Goal: Task Accomplishment & Management: Use online tool/utility

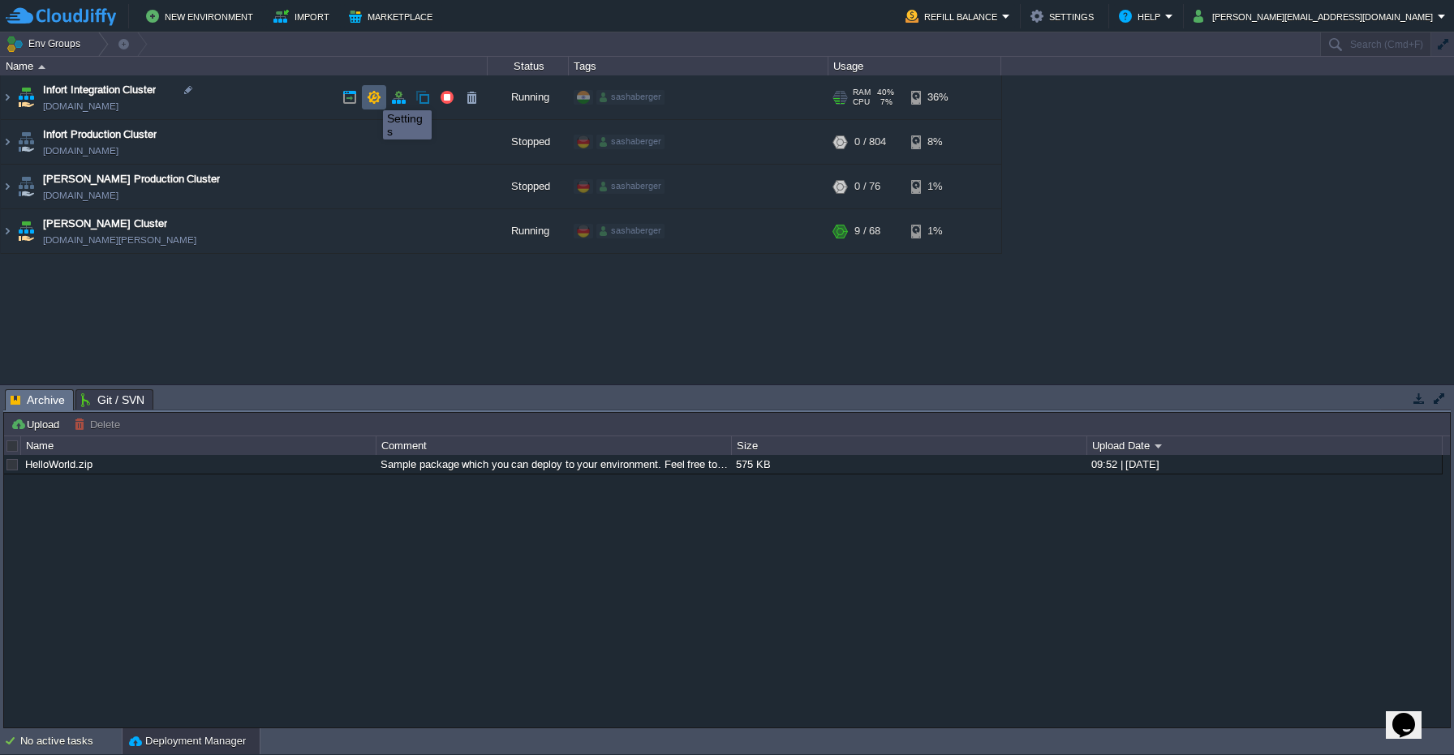
click at [371, 96] on button "button" at bounding box center [374, 97] width 15 height 15
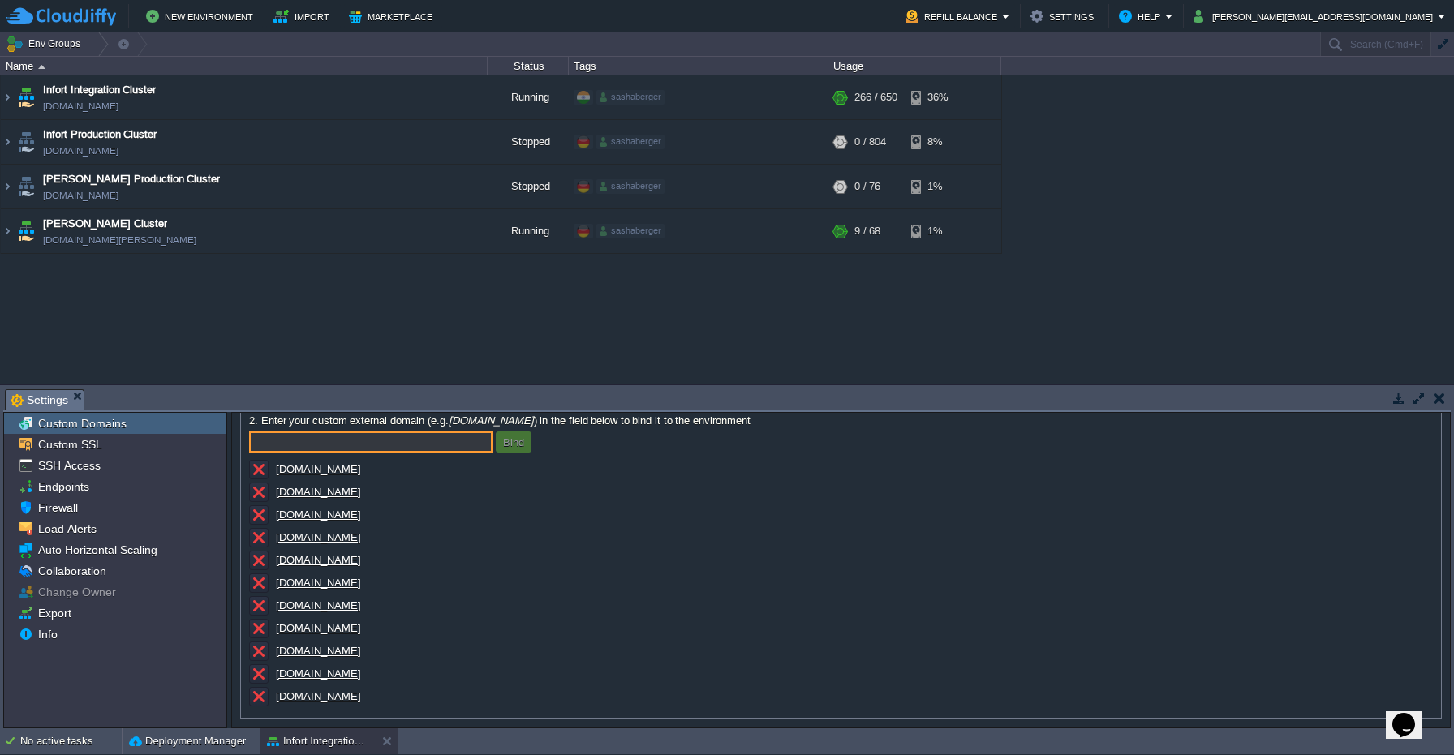
scroll to position [107, 0]
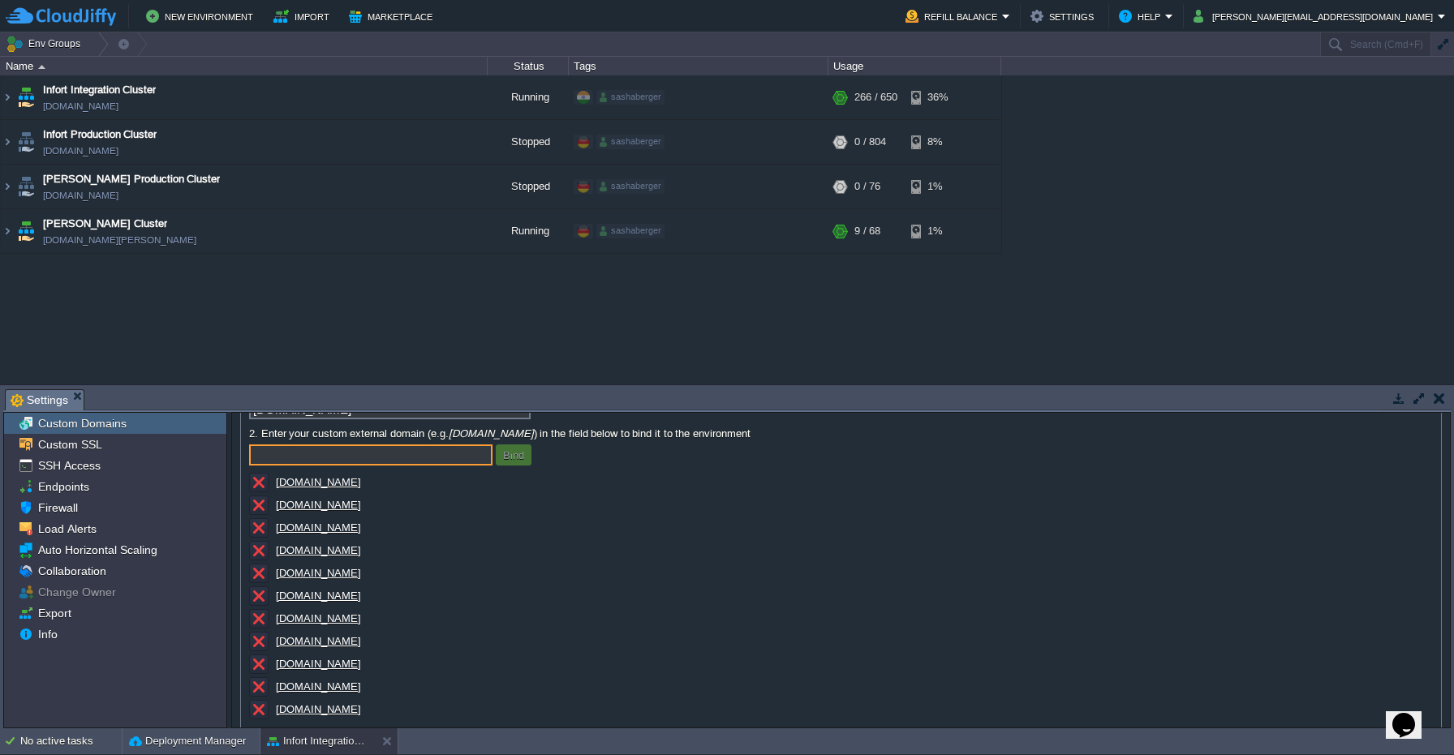
click at [319, 462] on input "text" at bounding box center [370, 455] width 243 height 21
paste input "[DOMAIN_NAME]"
type input "[DOMAIN_NAME]"
click at [521, 466] on td "Bind" at bounding box center [514, 455] width 36 height 21
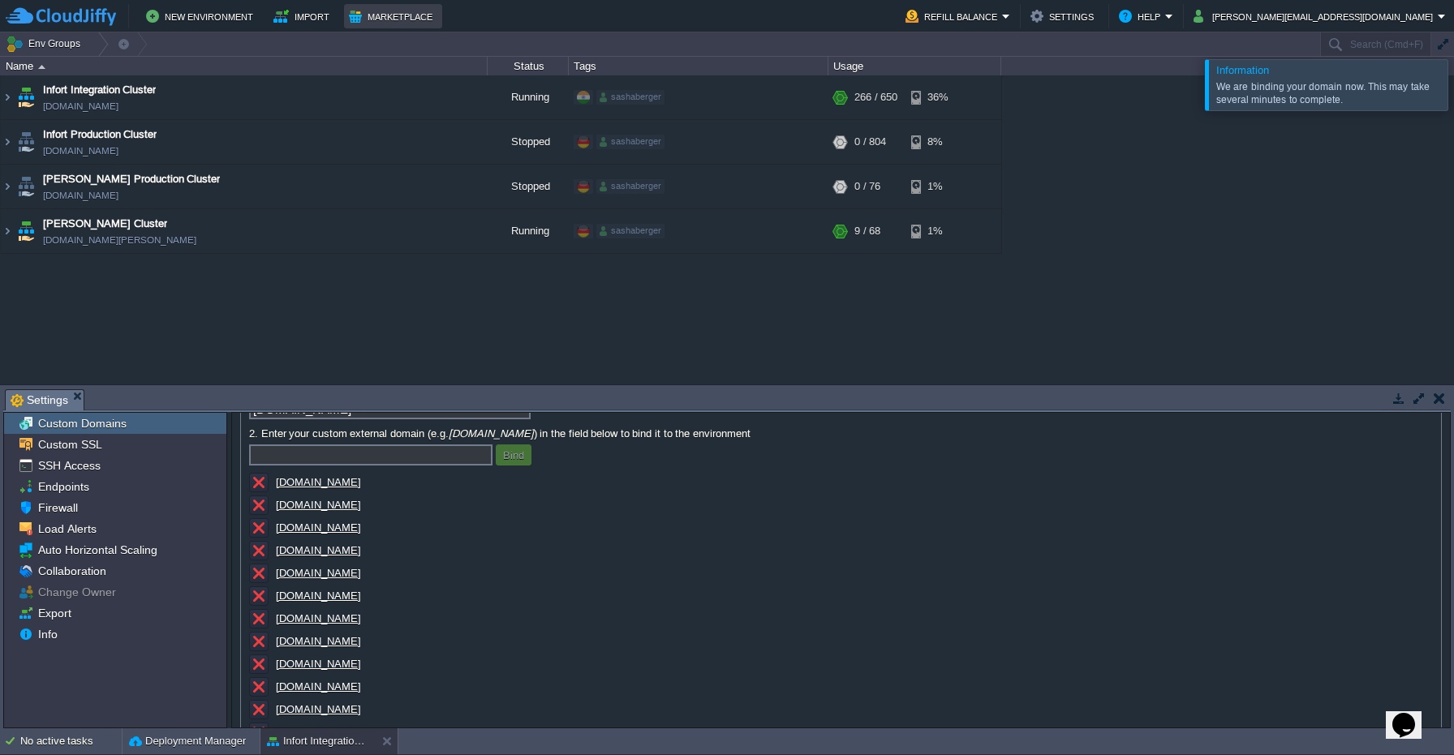
click at [381, 10] on button "Marketplace" at bounding box center [393, 15] width 88 height 19
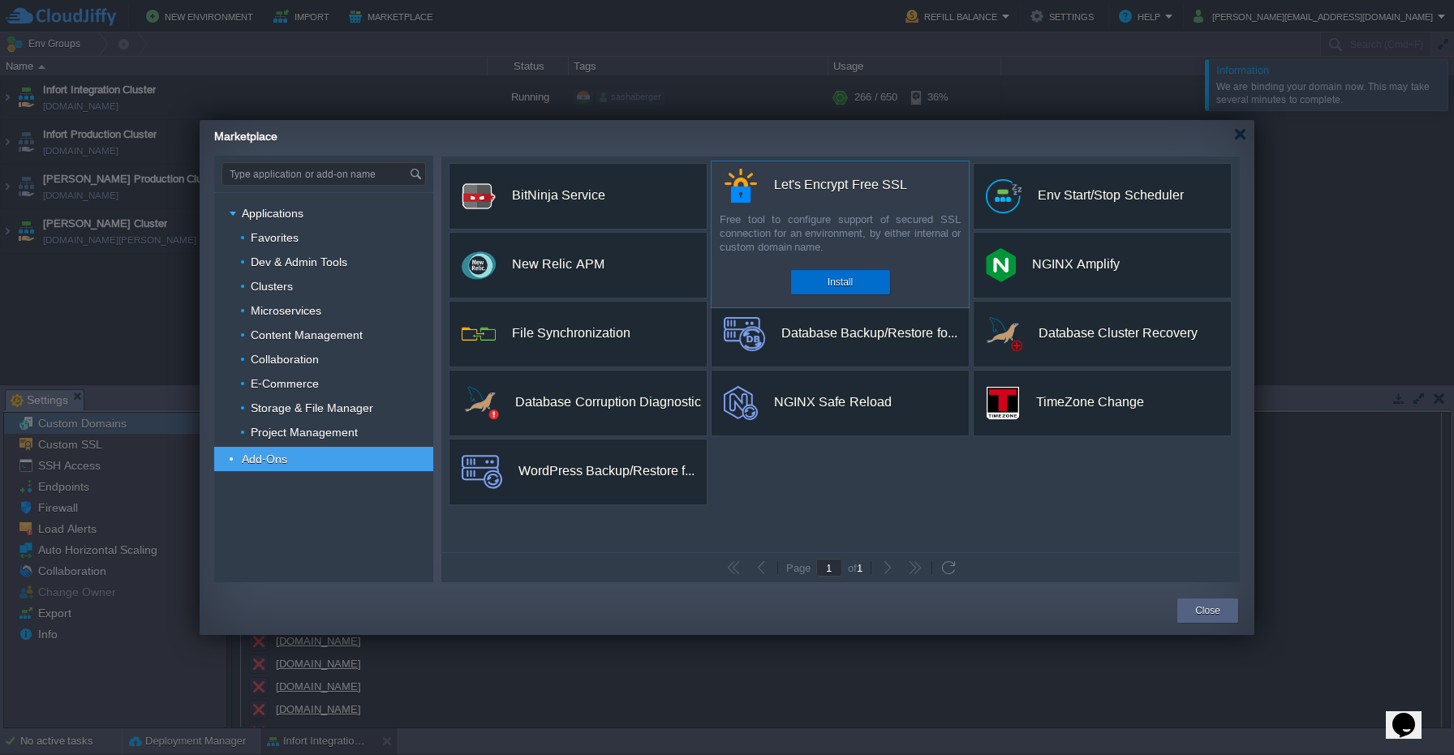
click at [853, 275] on div "Install" at bounding box center [840, 282] width 75 height 24
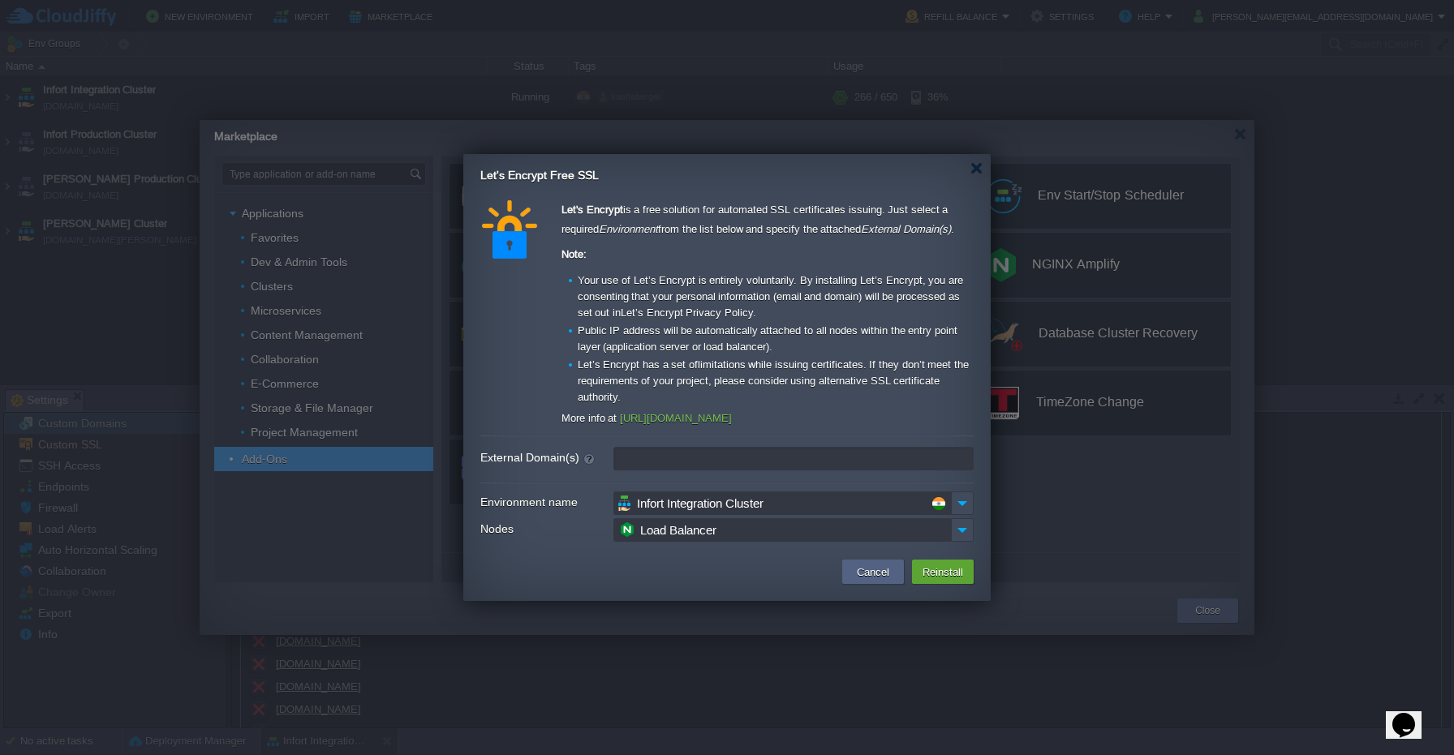
click at [655, 463] on input "External Domain(s)" at bounding box center [793, 459] width 360 height 24
paste input "[DOMAIN_NAME],[DOMAIN_NAME],[DOMAIN_NAME],[DOMAIN_NAME],[DOMAIN_NAME],[DOMAIN_N…"
type input "[DOMAIN_NAME],[DOMAIN_NAME],[DOMAIN_NAME],[DOMAIN_NAME],[DOMAIN_NAME],[DOMAIN_N…"
click at [939, 564] on button "Reinstall" at bounding box center [943, 571] width 50 height 19
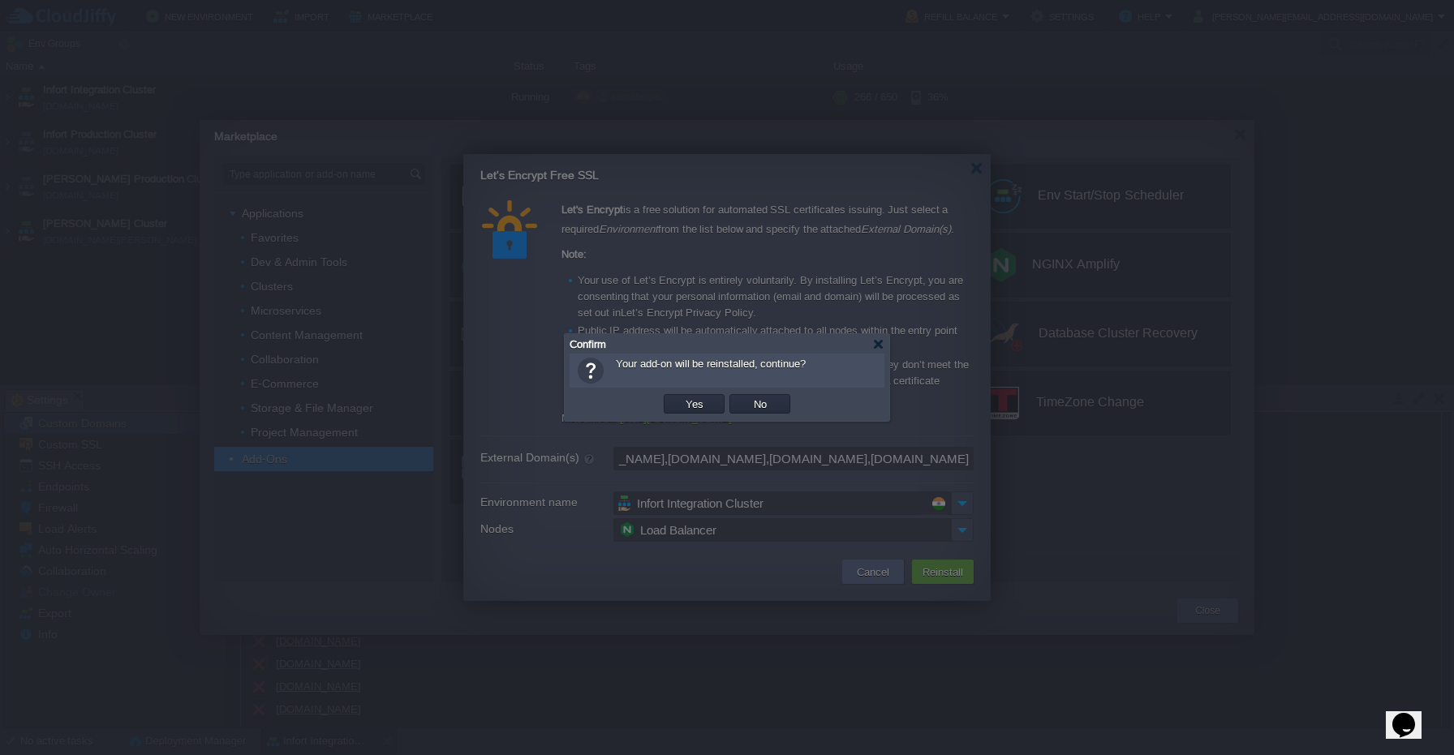
scroll to position [0, 0]
click at [696, 403] on button "Yes" at bounding box center [695, 404] width 28 height 15
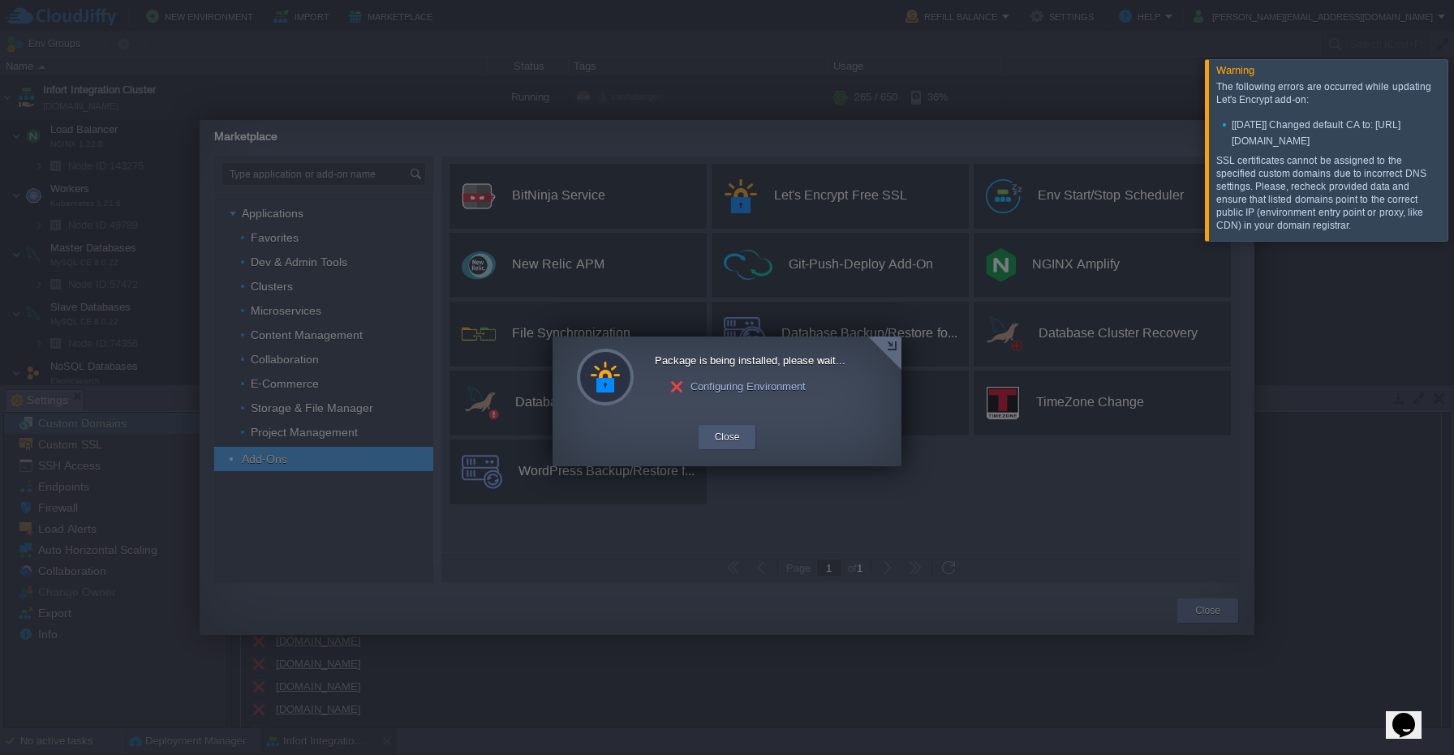
click at [731, 445] on button "Close" at bounding box center [727, 437] width 25 height 16
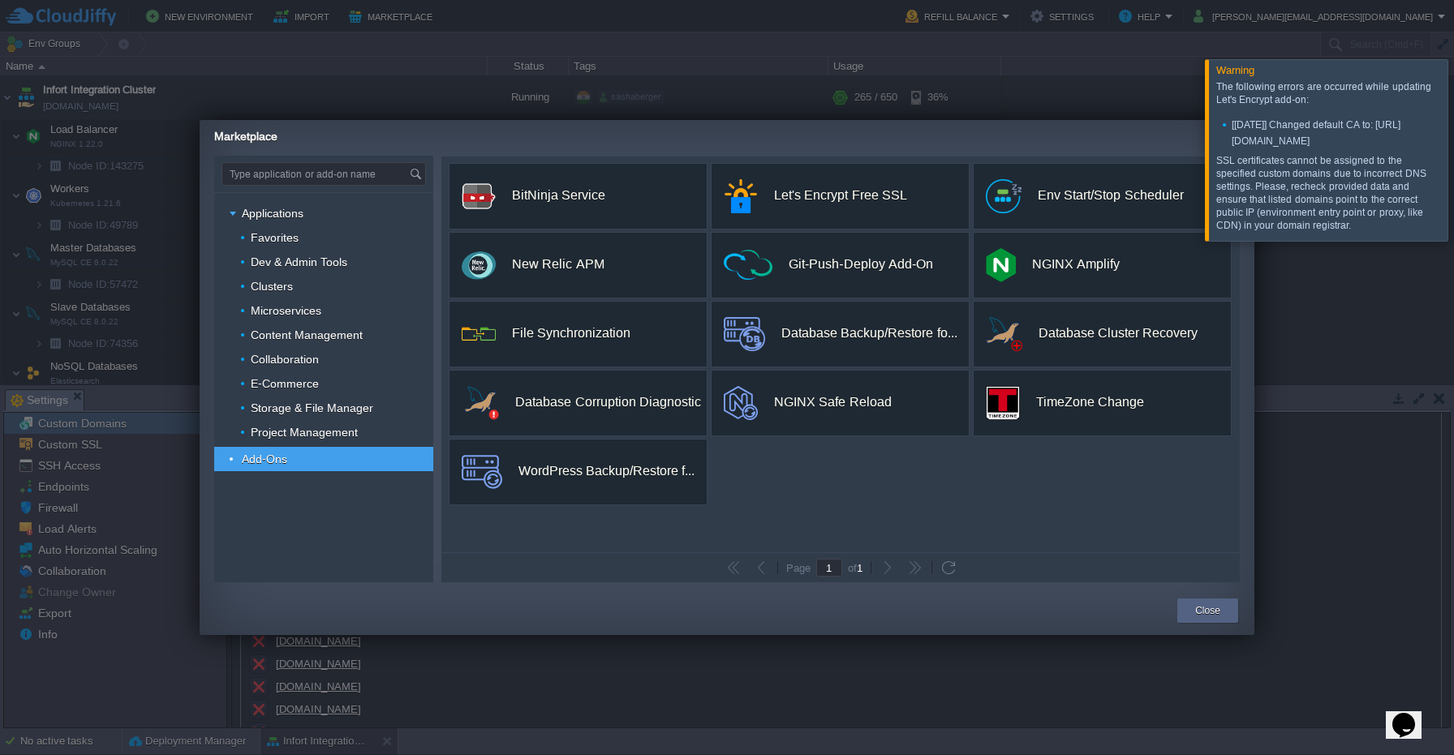
click at [701, 90] on div at bounding box center [727, 377] width 1454 height 755
click at [557, 56] on div at bounding box center [727, 377] width 1454 height 755
click at [1290, 76] on div "The following errors are occurred while updating Let's Encrypt add-on: [[DATE]]…" at bounding box center [1329, 158] width 226 height 164
click at [1453, 132] on div at bounding box center [1473, 149] width 0 height 181
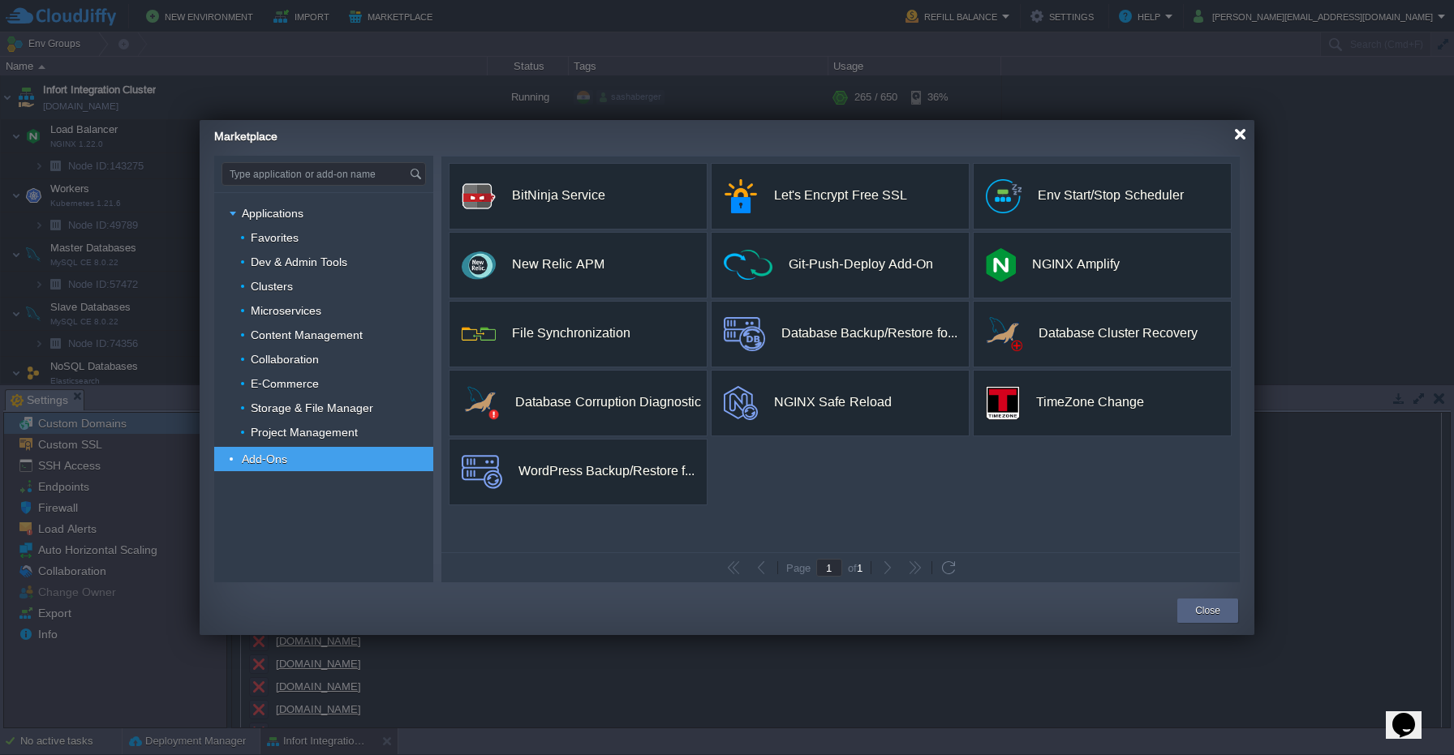
click at [1244, 139] on div at bounding box center [1240, 134] width 12 height 12
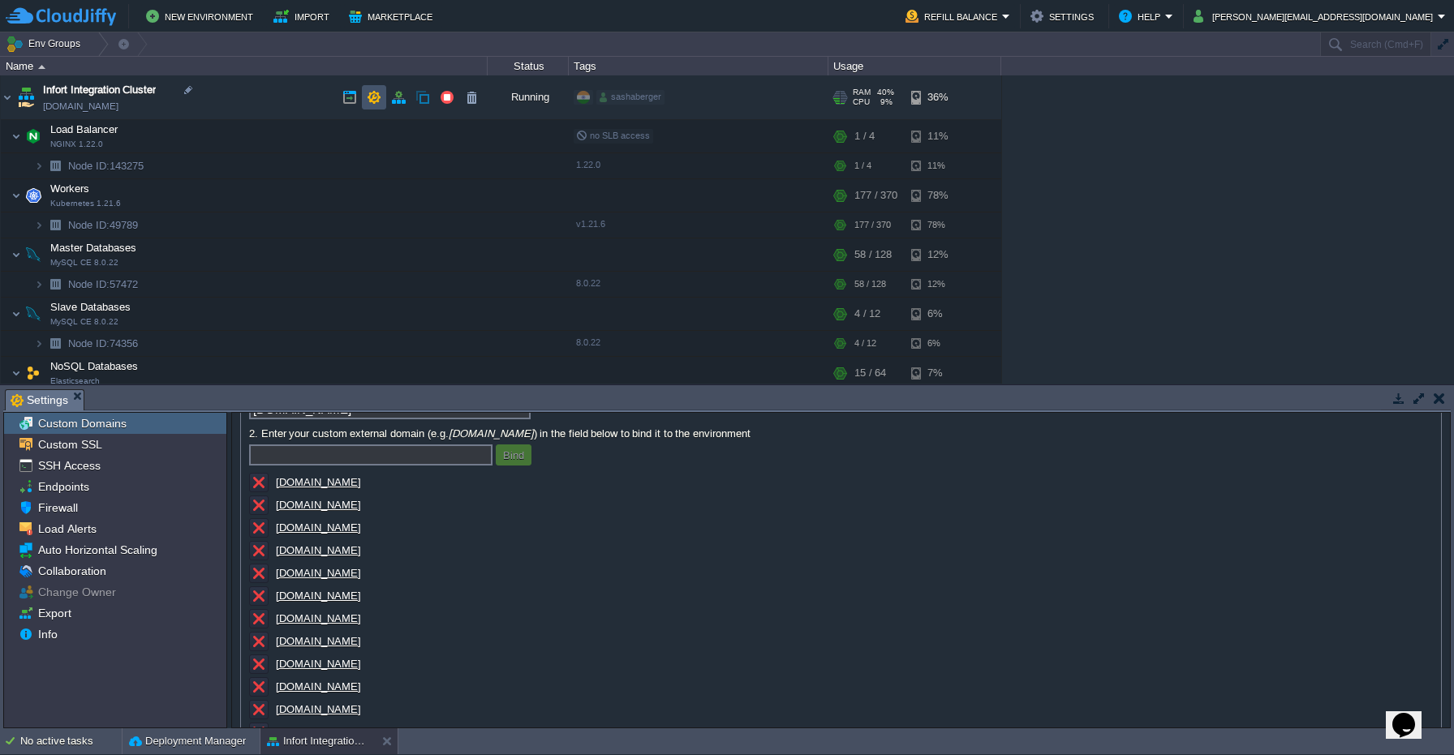
click at [378, 101] on button "button" at bounding box center [374, 97] width 15 height 15
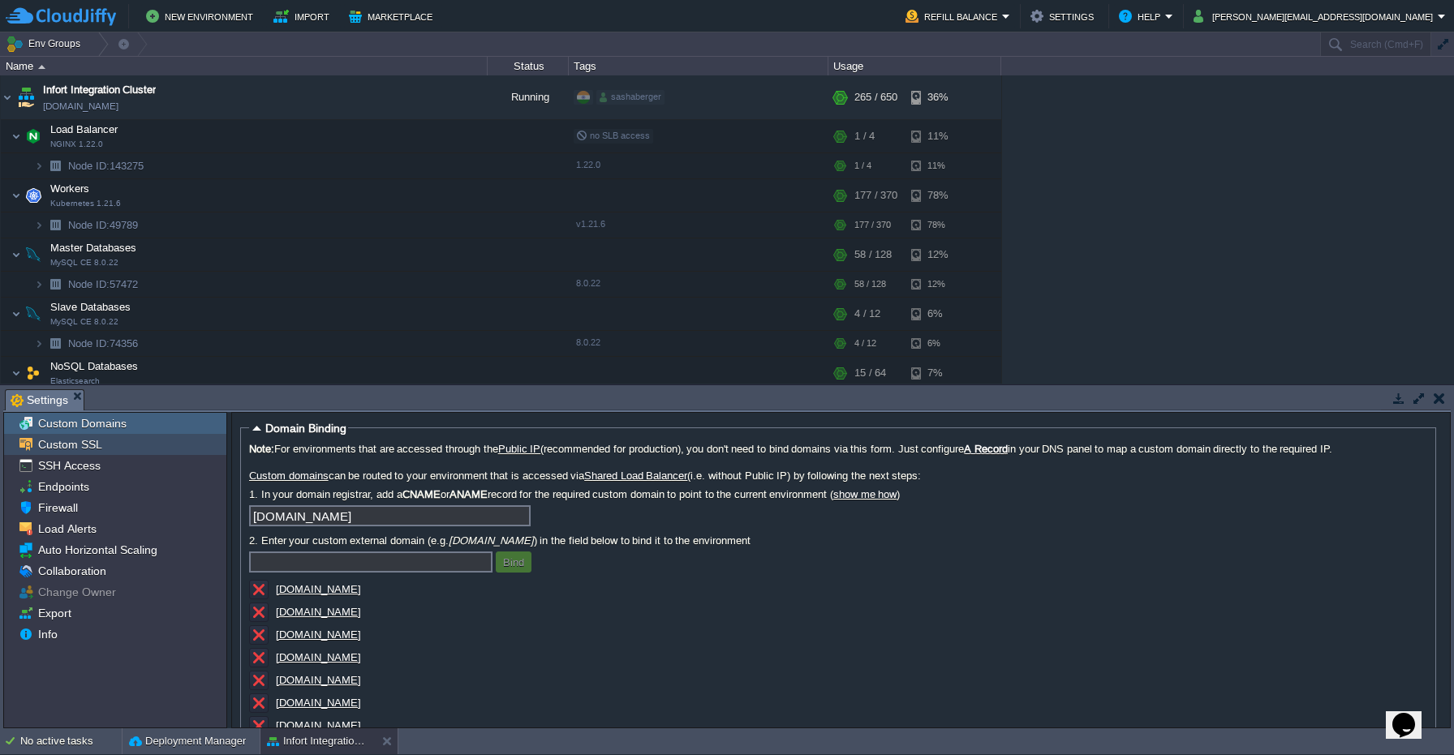
click at [104, 446] on div "Custom SSL" at bounding box center [115, 444] width 222 height 21
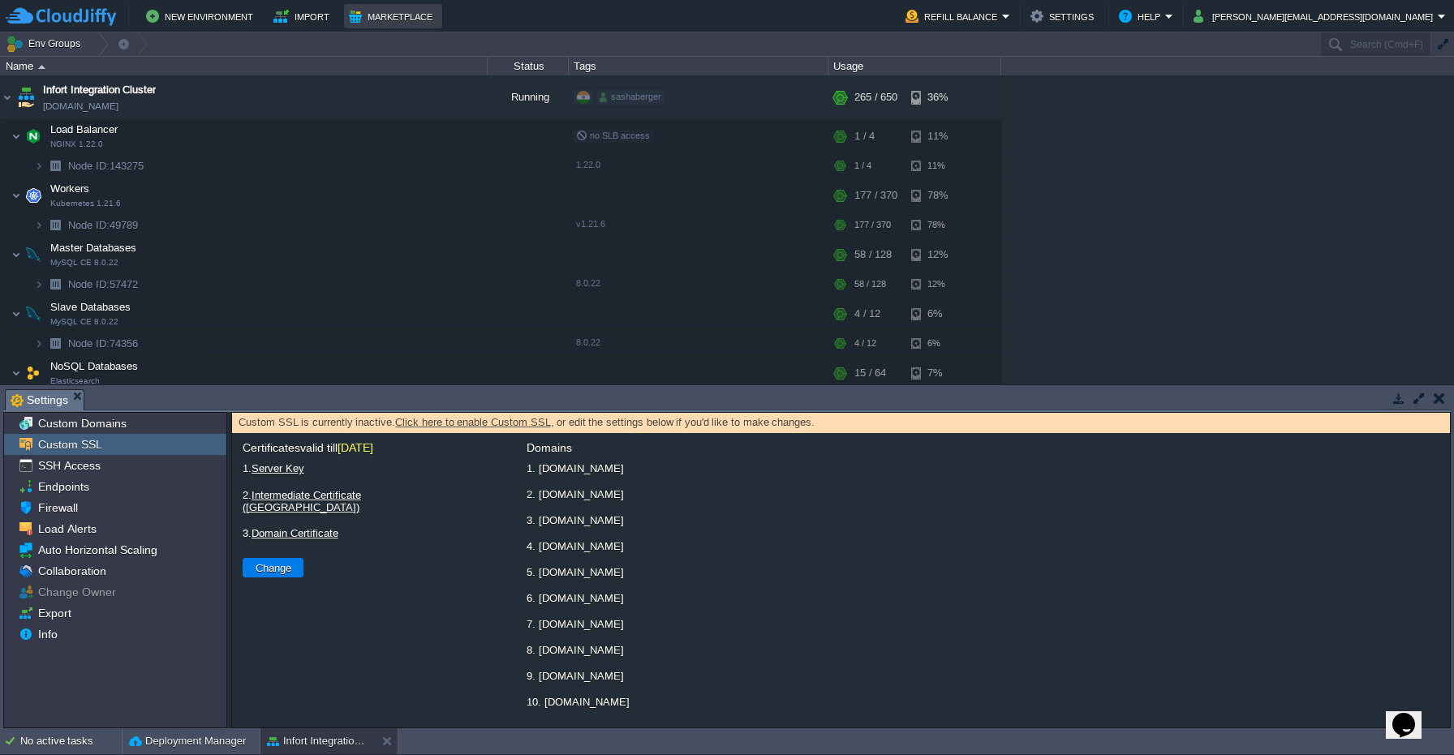
click at [384, 22] on button "Marketplace" at bounding box center [393, 15] width 88 height 19
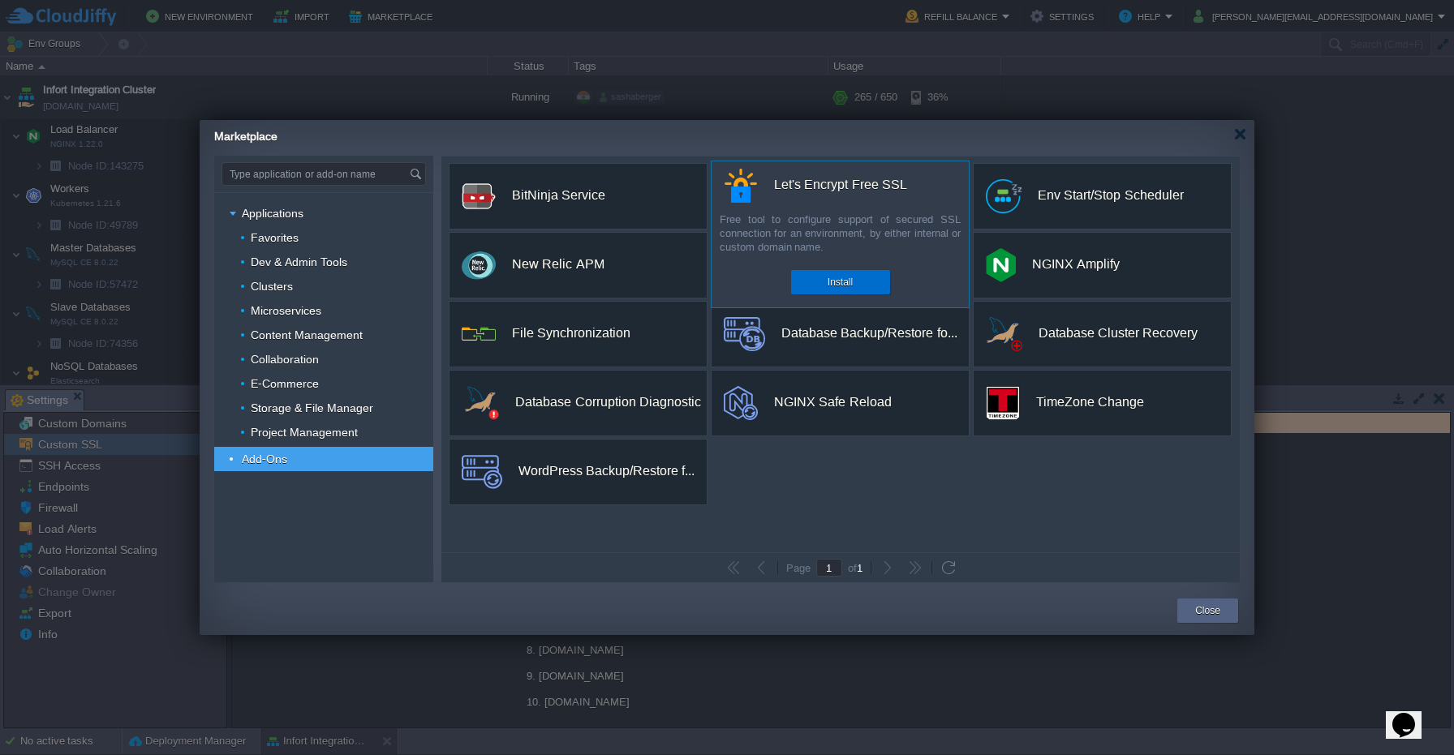
click at [825, 282] on div "Install" at bounding box center [840, 282] width 75 height 24
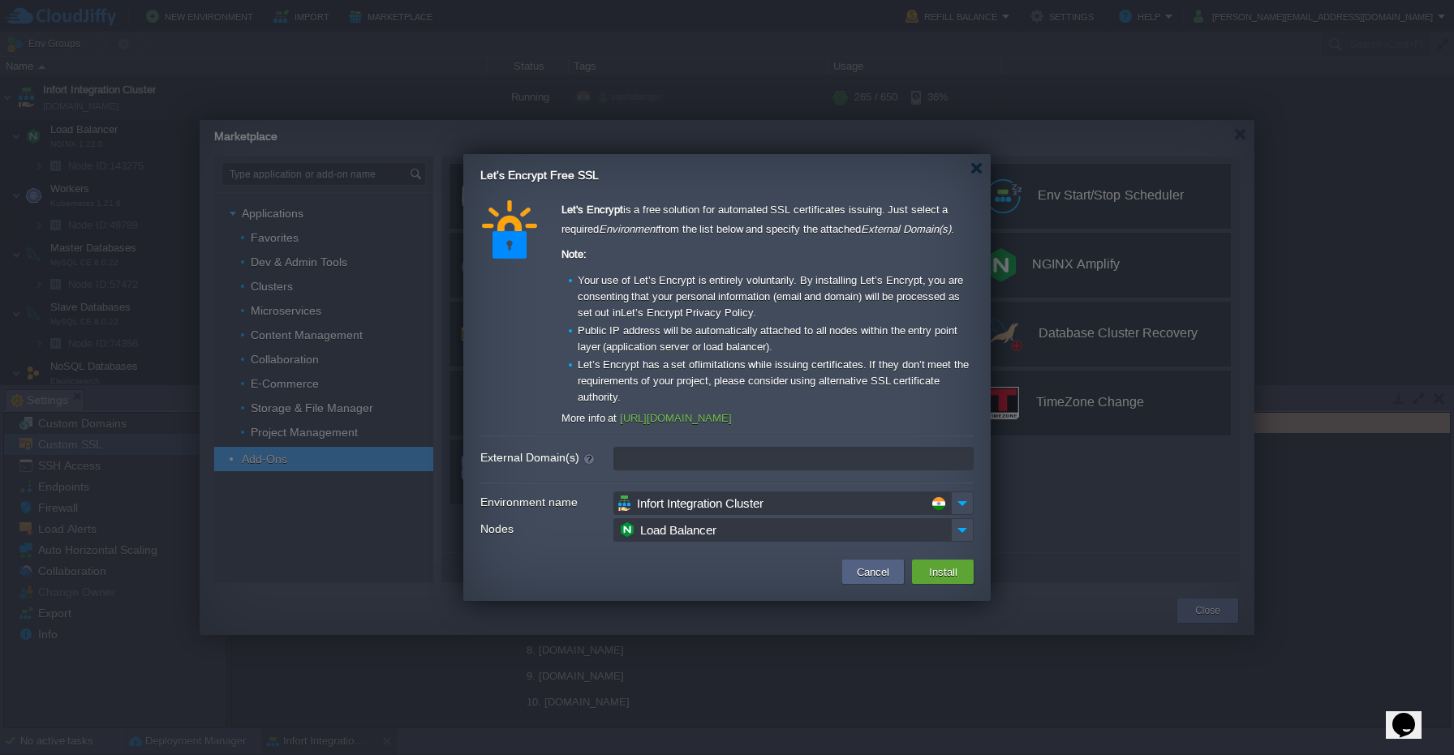
click at [760, 454] on input "External Domain(s)" at bounding box center [793, 459] width 360 height 24
paste input "[DOMAIN_NAME],[DOMAIN_NAME],[DOMAIN_NAME],[DOMAIN_NAME],[DOMAIN_NAME],[DOMAIN_N…"
type input "[DOMAIN_NAME],[DOMAIN_NAME],[DOMAIN_NAME],[DOMAIN_NAME],[DOMAIN_NAME],[DOMAIN_N…"
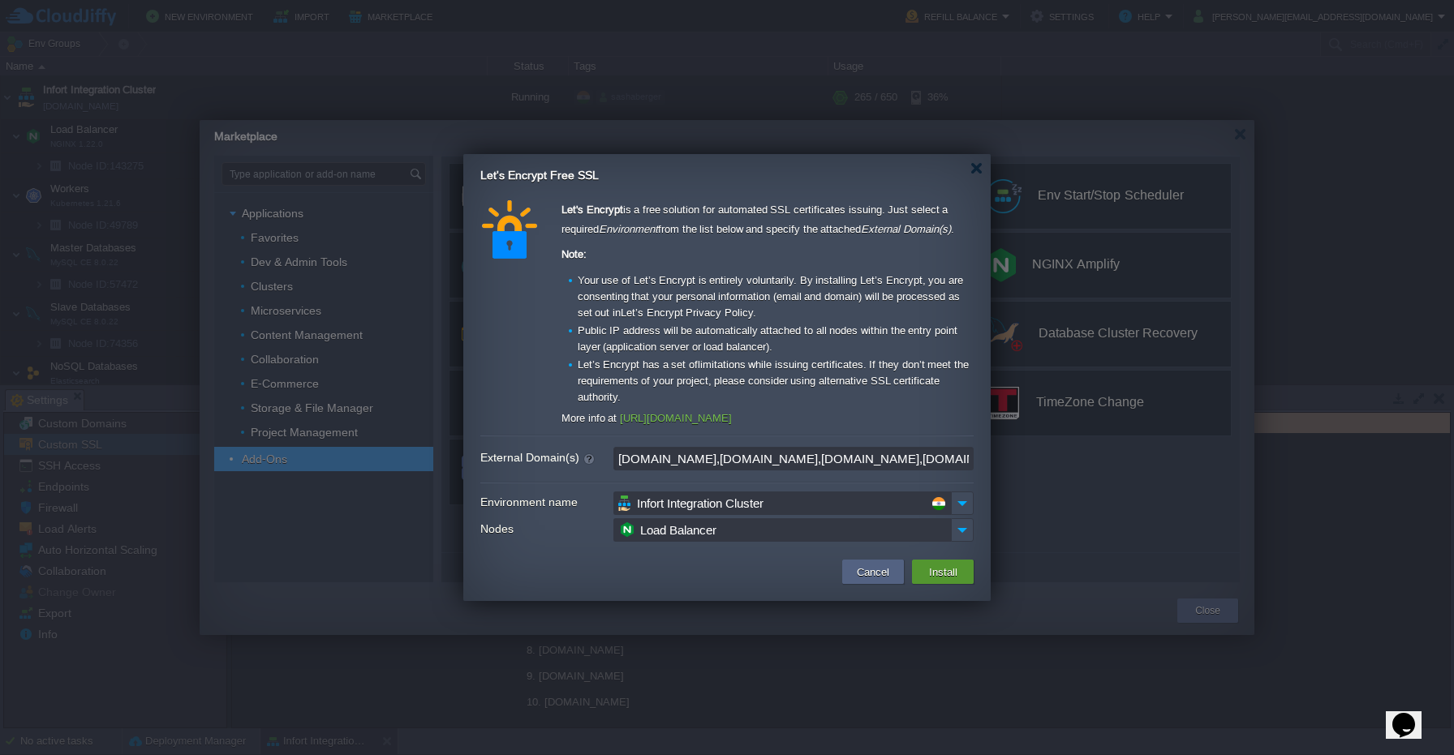
click at [938, 565] on button "Install" at bounding box center [943, 571] width 38 height 19
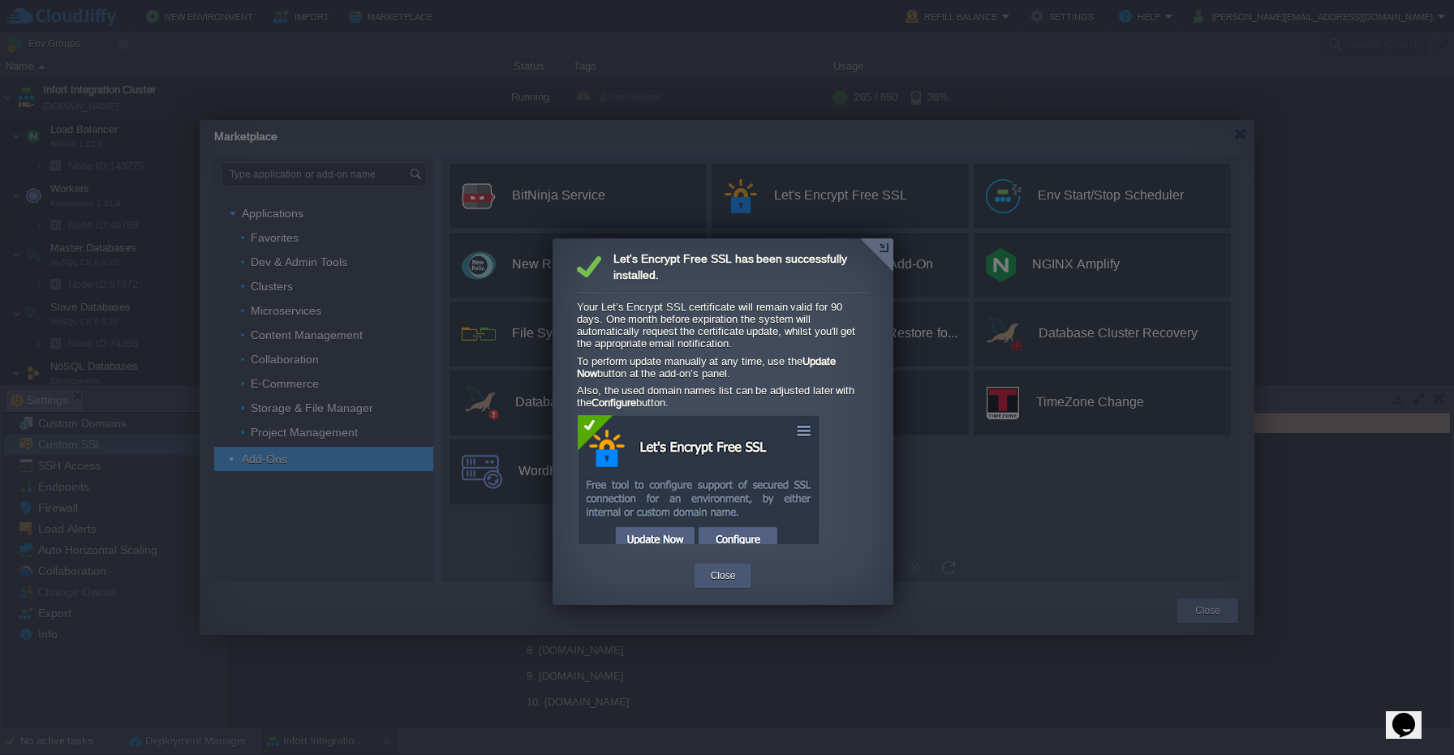
click at [733, 576] on button "Close" at bounding box center [723, 576] width 25 height 16
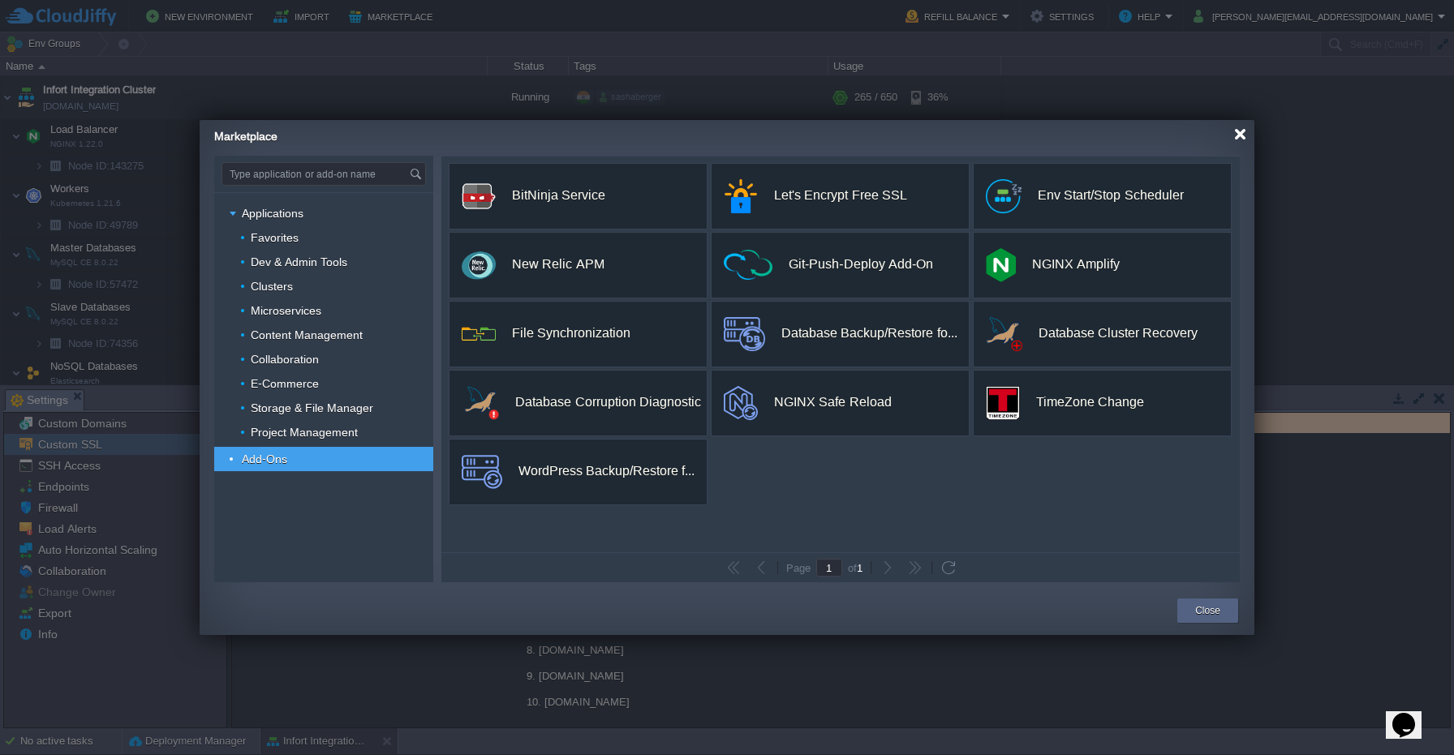
click at [1243, 134] on div at bounding box center [1240, 134] width 12 height 12
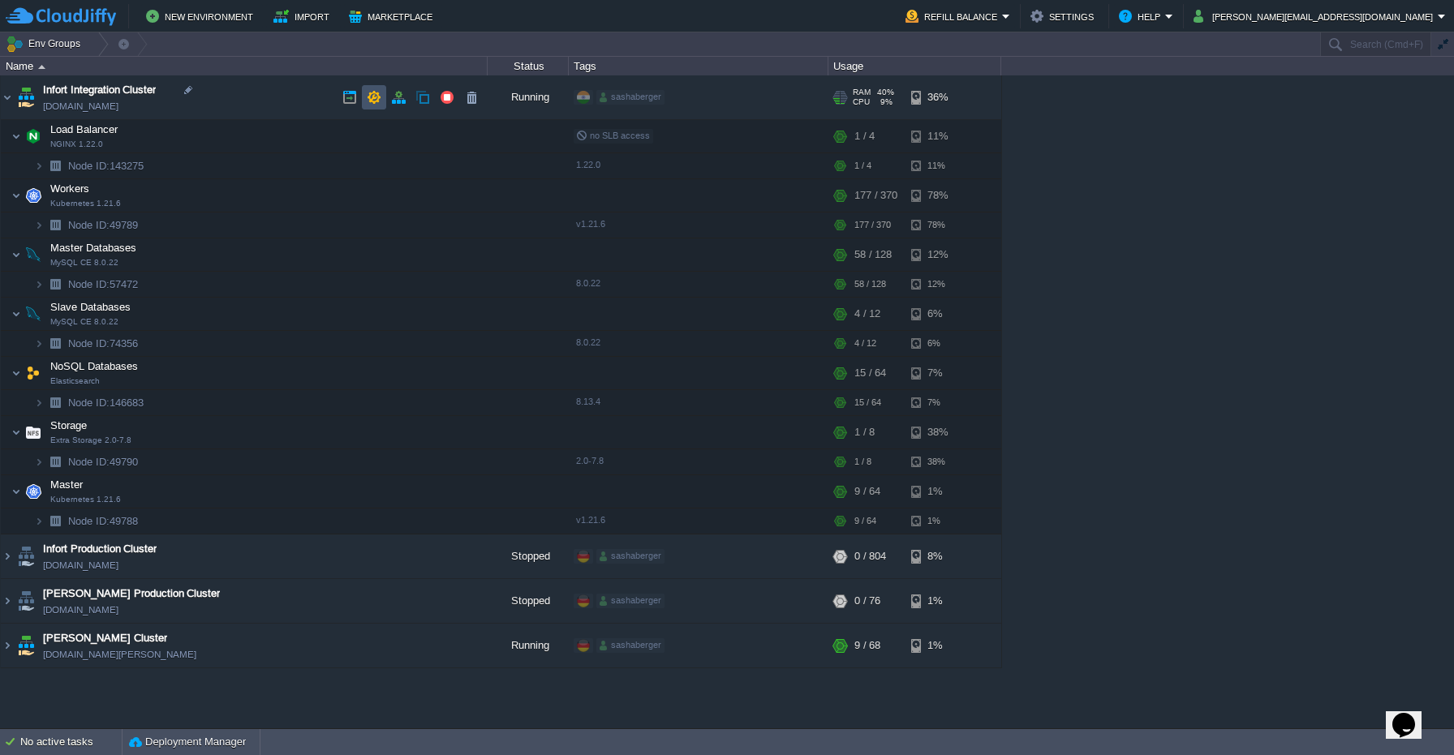
click at [373, 93] on button "button" at bounding box center [374, 97] width 15 height 15
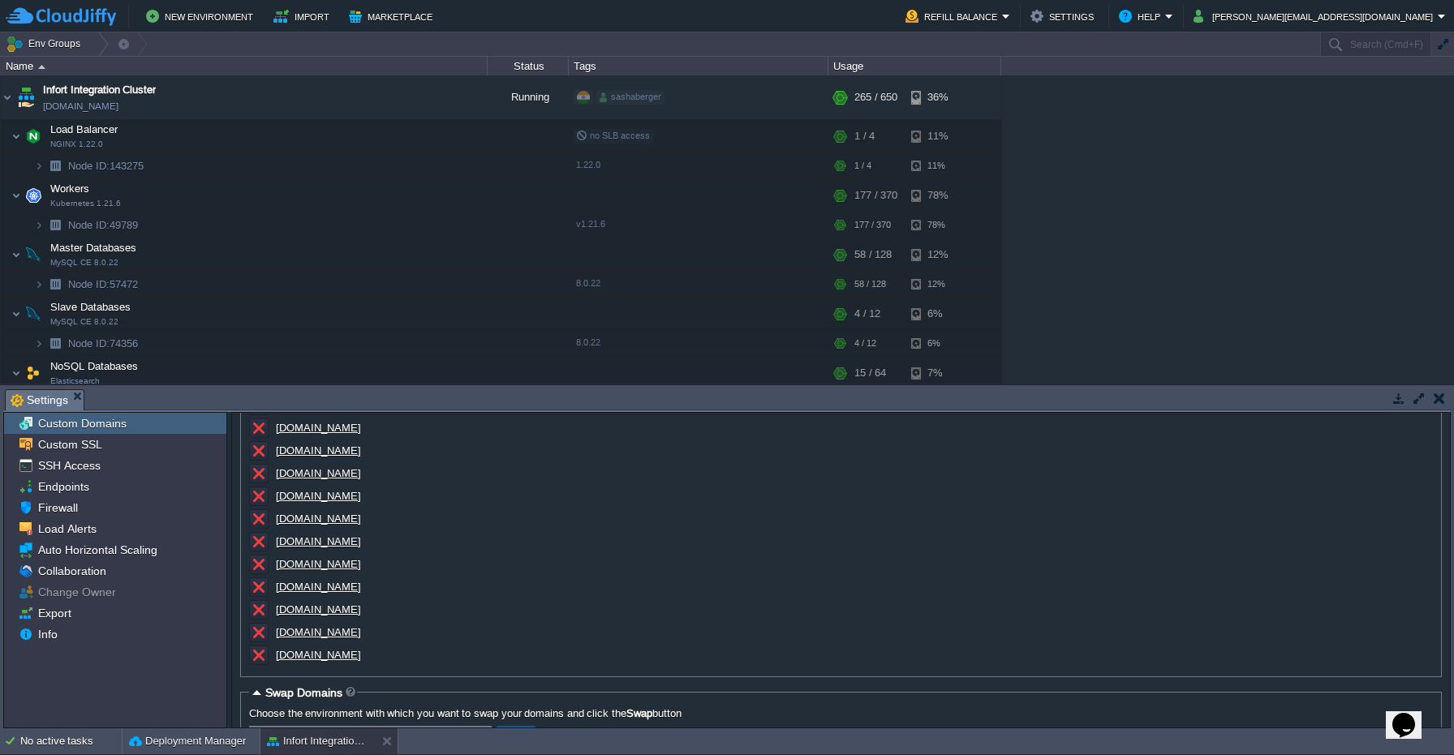
scroll to position [185, 0]
click at [111, 441] on div "Custom SSL" at bounding box center [115, 444] width 222 height 21
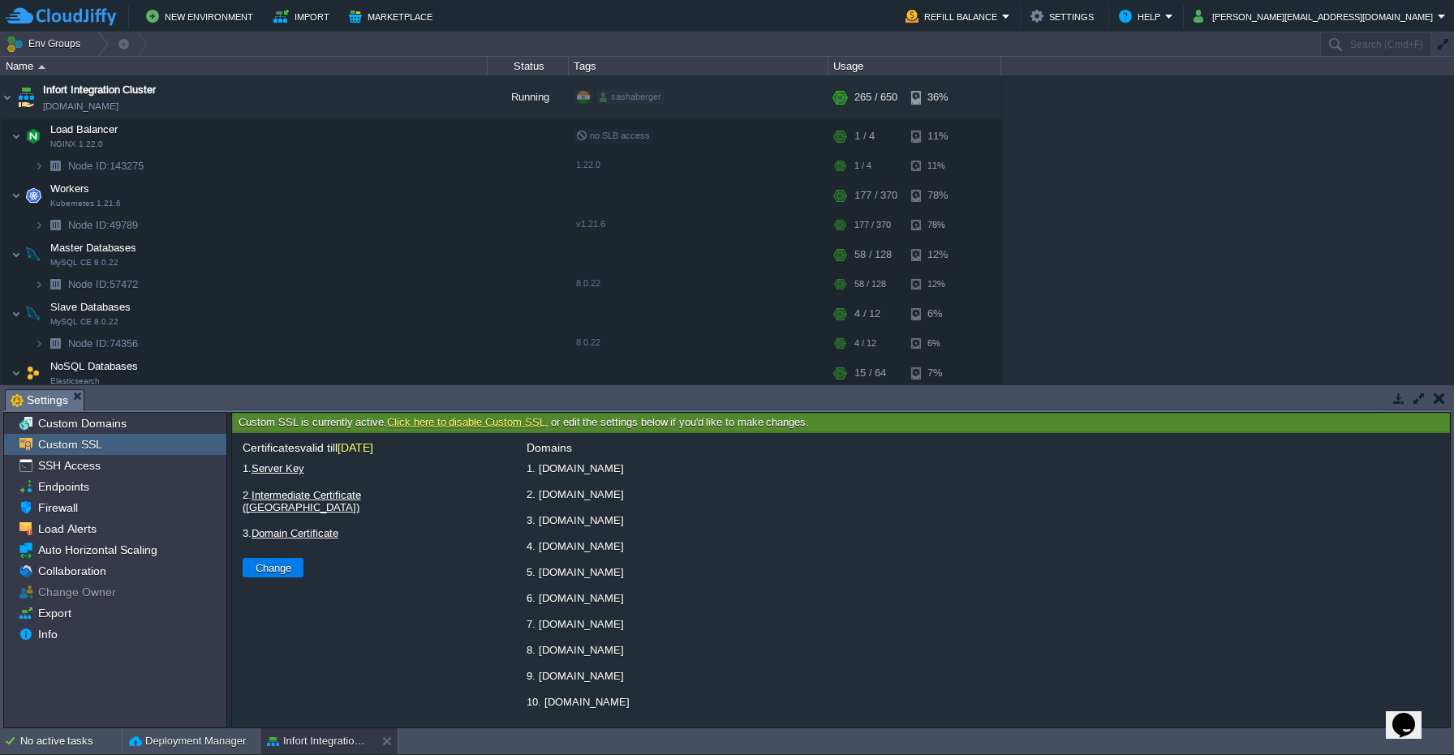
scroll to position [29, 0]
click at [686, 640] on ul "1. [DOMAIN_NAME] 2. [DOMAIN_NAME] 3. [DOMAIN_NAME] 4. [DOMAIN_NAME] 5. [DOMAIN_…" at bounding box center [980, 574] width 912 height 280
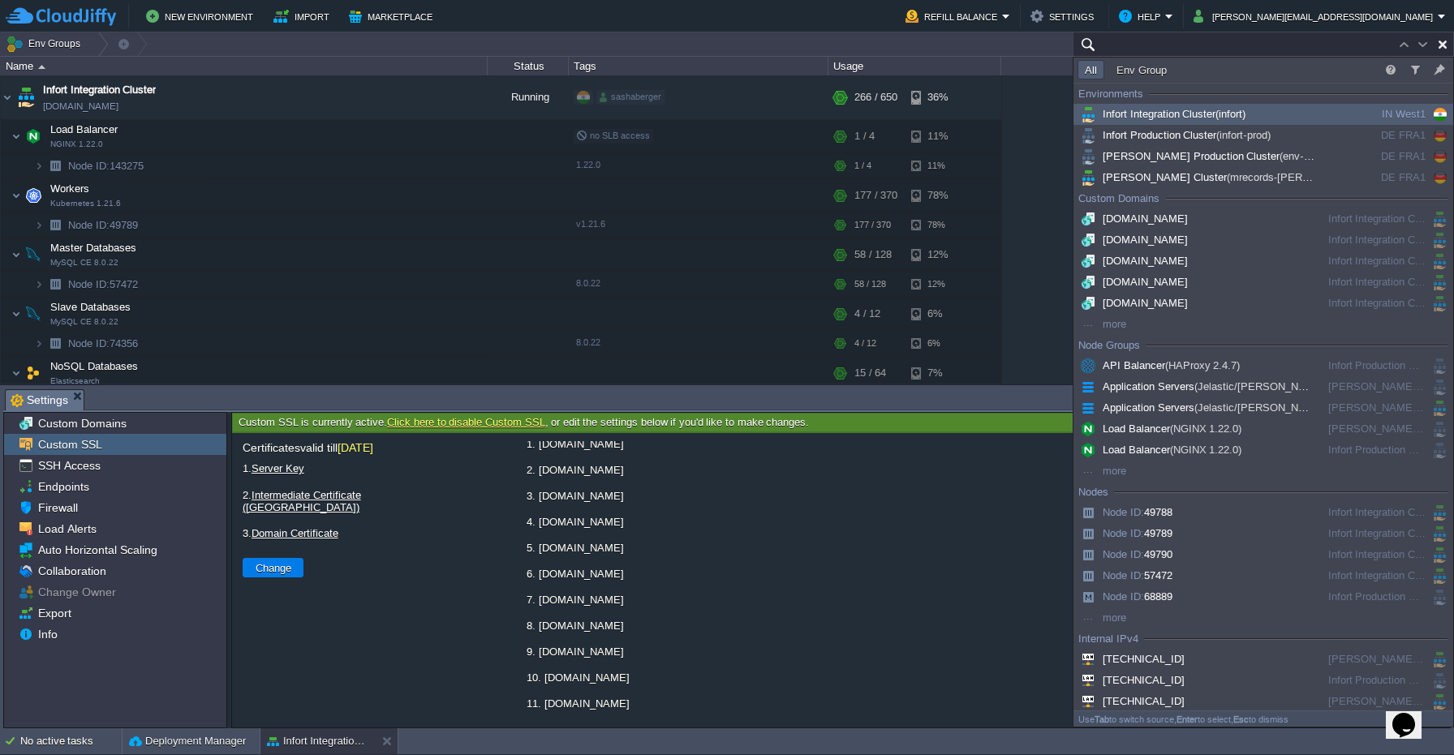
paste input "info"
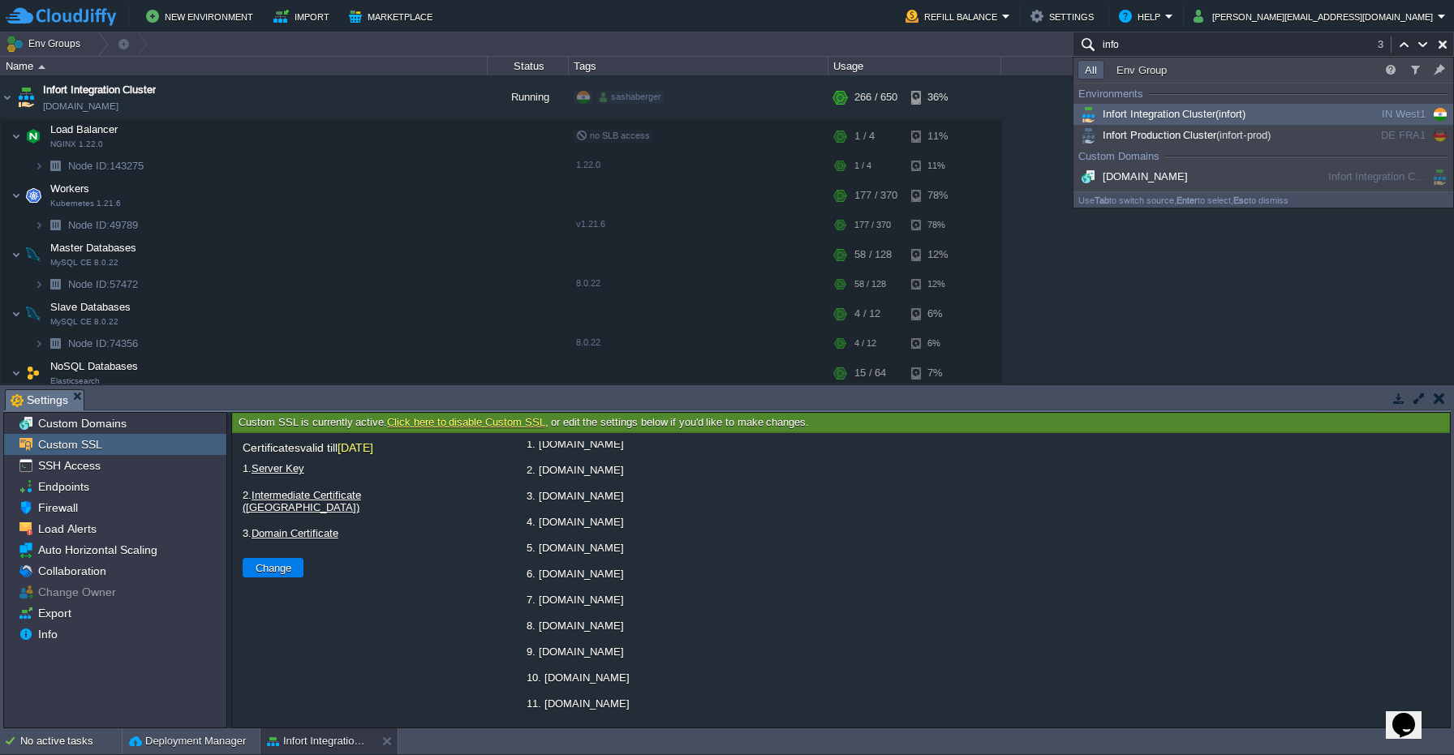
type input "info"
click at [643, 538] on li "5. [DOMAIN_NAME]" at bounding box center [980, 548] width 912 height 20
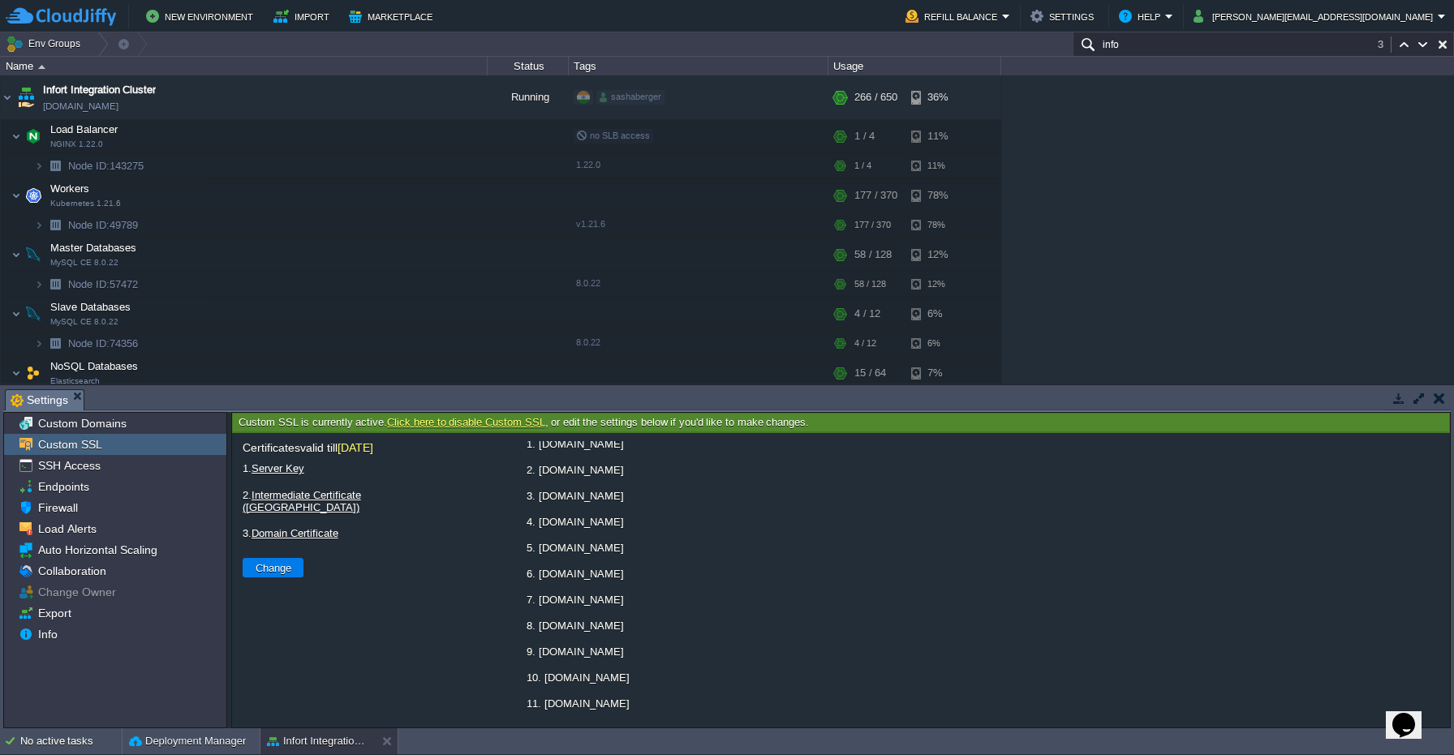
click at [74, 428] on span "Custom Domains" at bounding box center [82, 423] width 94 height 15
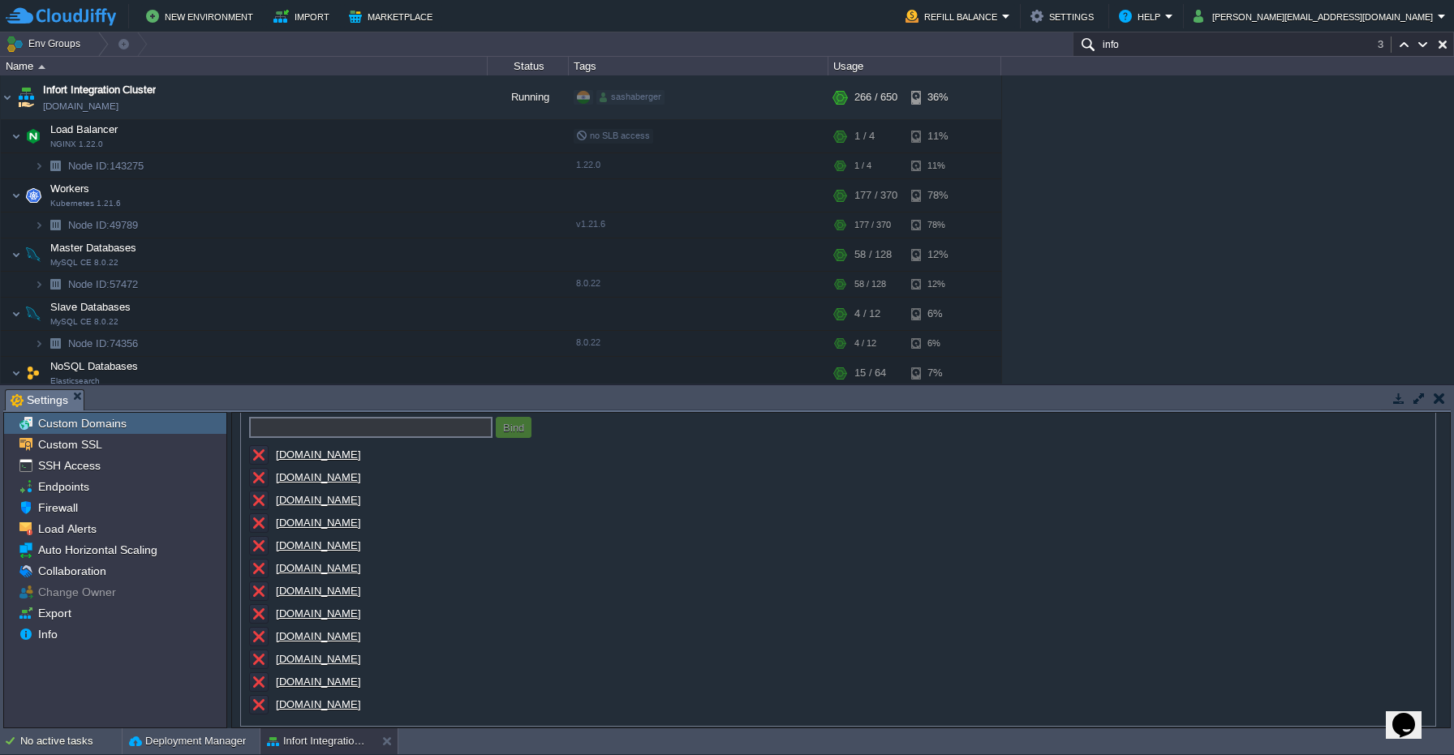
scroll to position [134, 0]
click at [313, 640] on u "[DOMAIN_NAME]" at bounding box center [318, 637] width 85 height 12
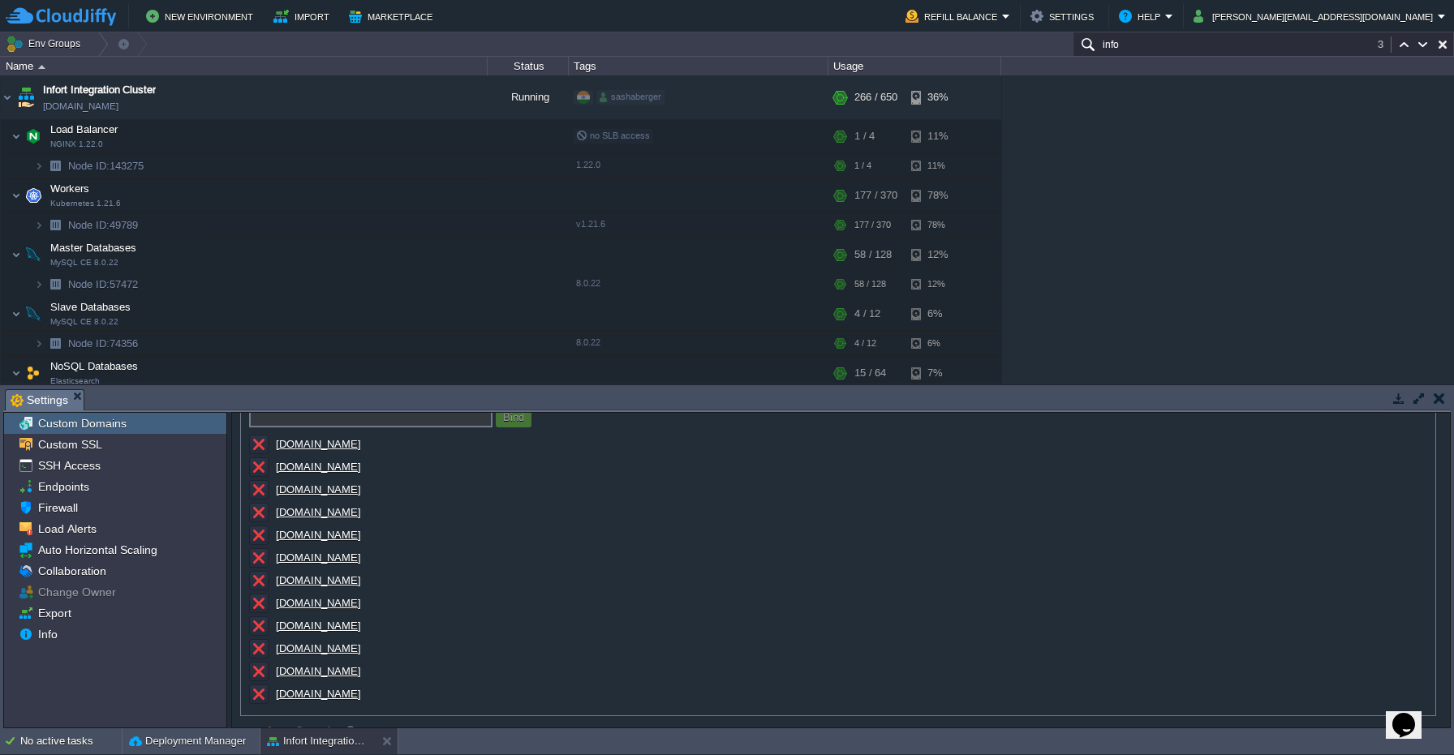
scroll to position [146, 0]
click at [89, 442] on span "Custom SSL" at bounding box center [70, 444] width 70 height 15
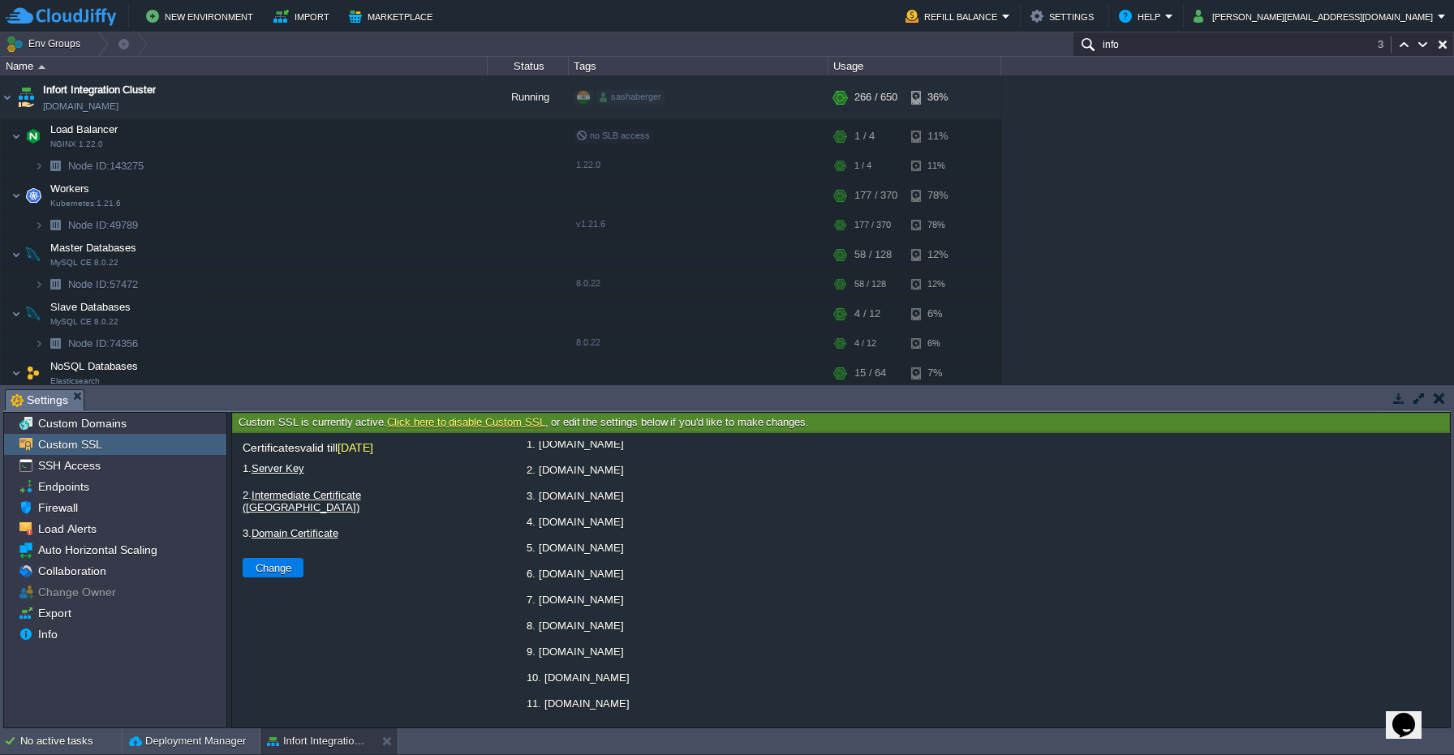
scroll to position [0, 0]
click at [409, 25] on button "Marketplace" at bounding box center [393, 15] width 88 height 19
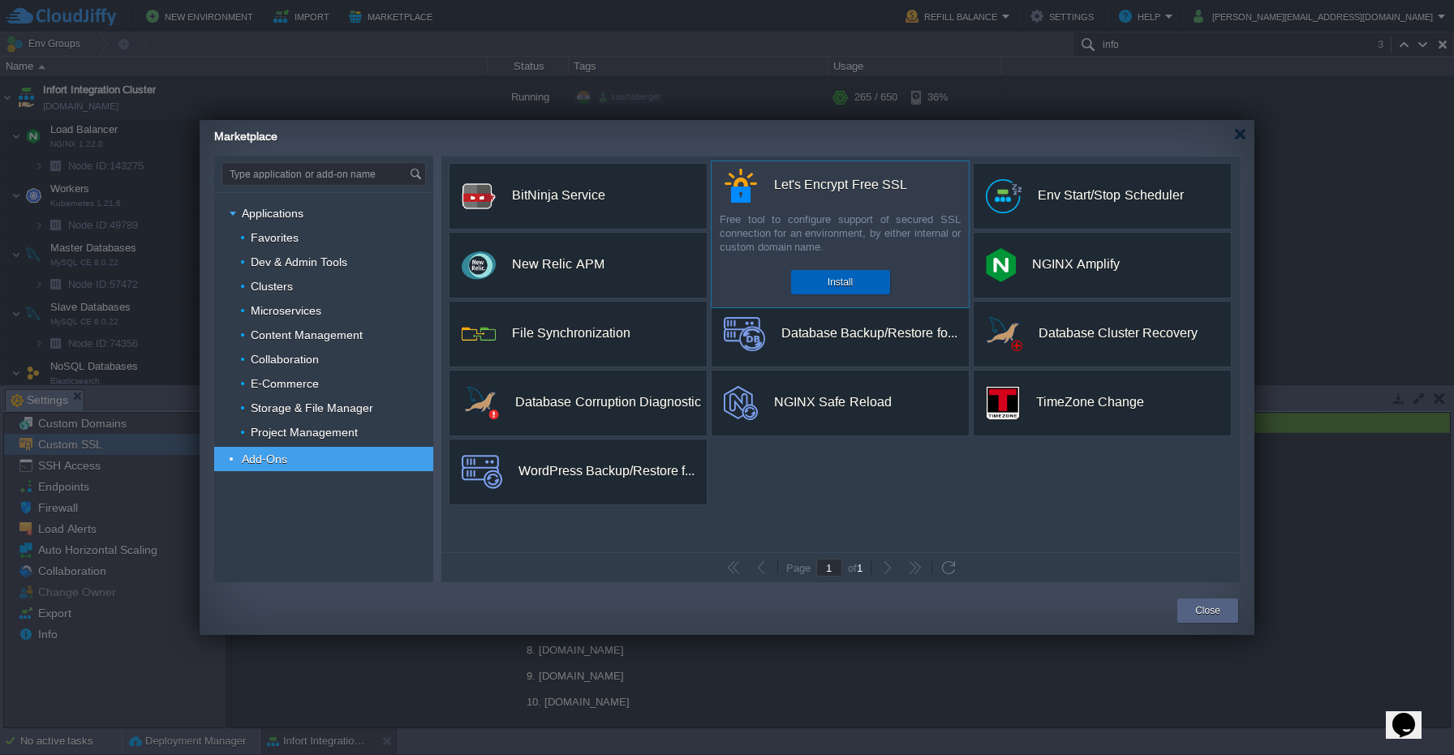
click at [856, 287] on div "Install" at bounding box center [840, 282] width 75 height 24
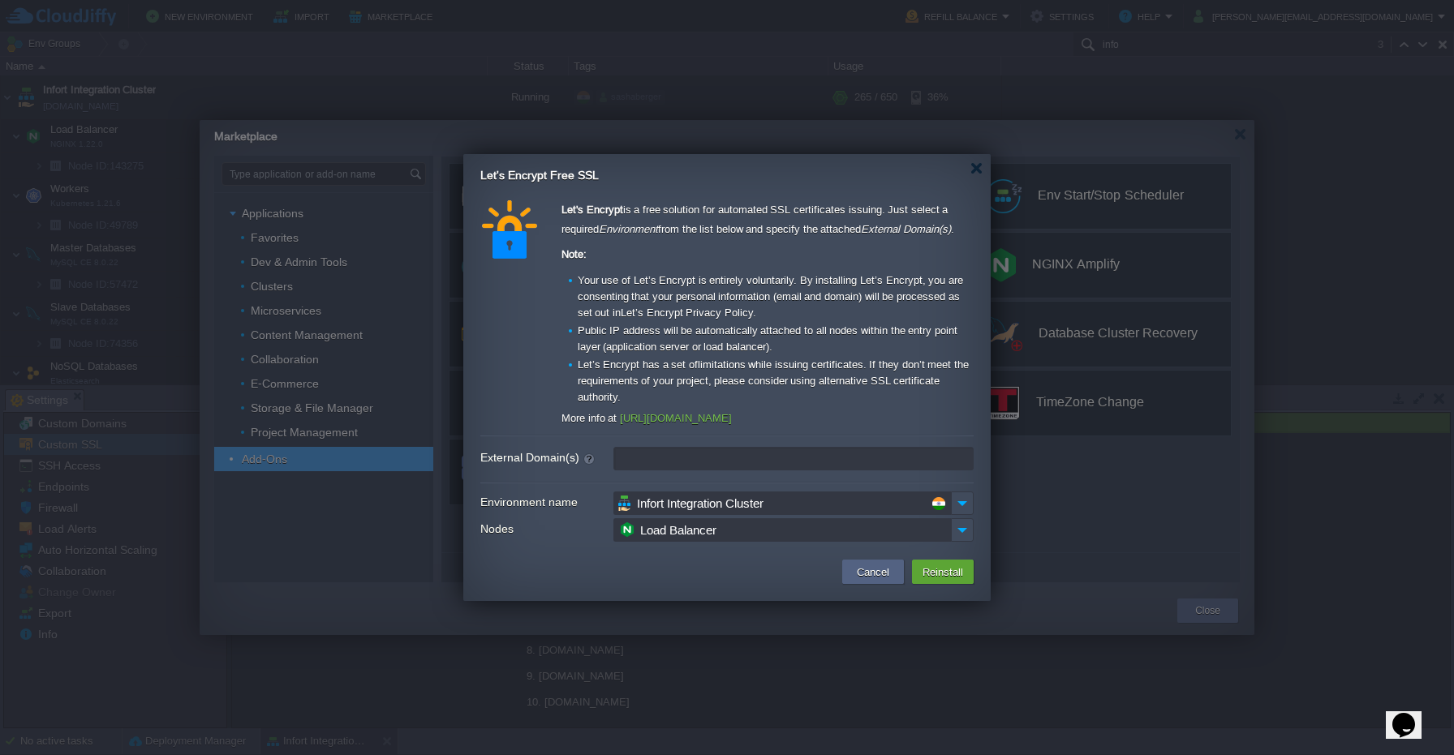
click at [683, 463] on input "External Domain(s)" at bounding box center [793, 459] width 360 height 24
paste input "[DOMAIN_NAME],[DOMAIN_NAME],[DOMAIN_NAME],[DOMAIN_NAME],[DOMAIN_NAME],[DOMAIN_N…"
type input "[DOMAIN_NAME],[DOMAIN_NAME],[DOMAIN_NAME],[DOMAIN_NAME],[DOMAIN_NAME],[DOMAIN_N…"
click at [944, 573] on button "Reinstall" at bounding box center [943, 571] width 50 height 19
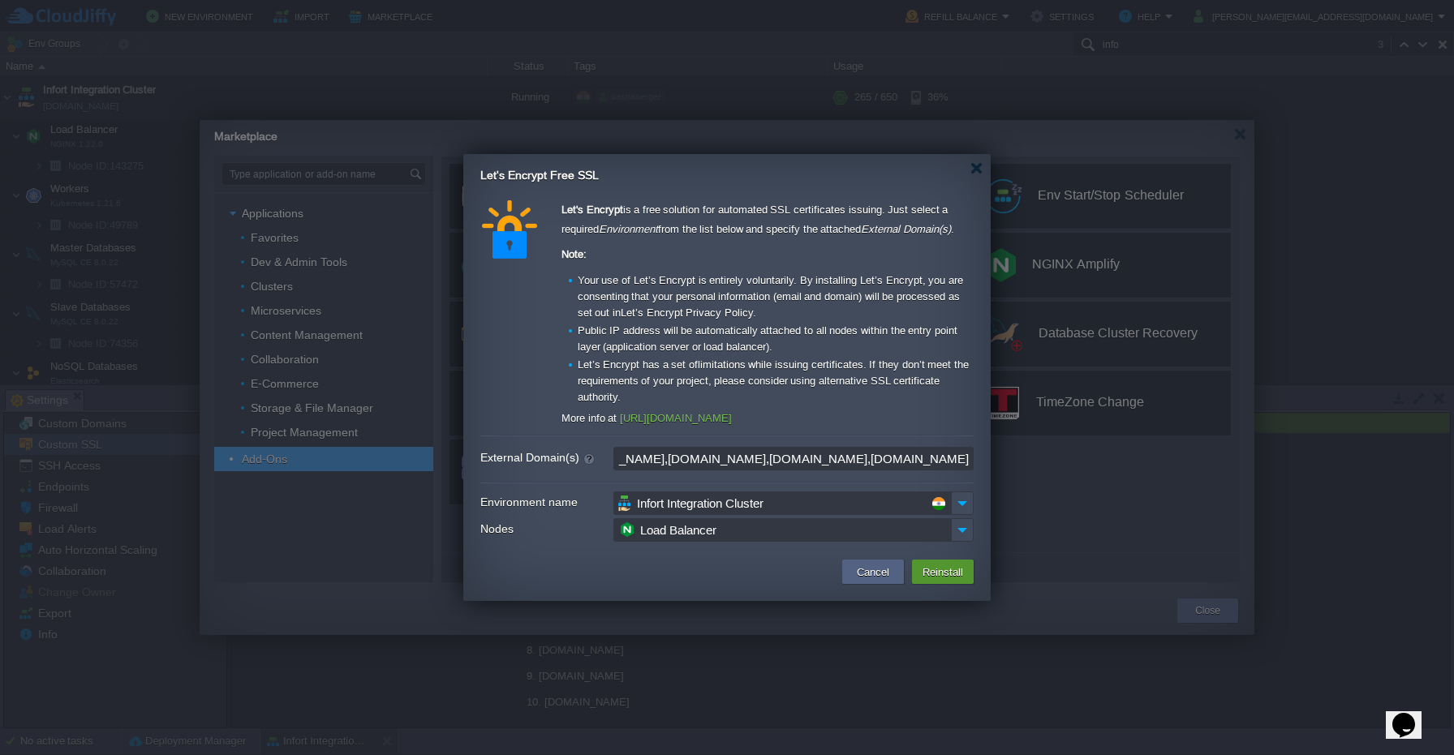
scroll to position [0, 0]
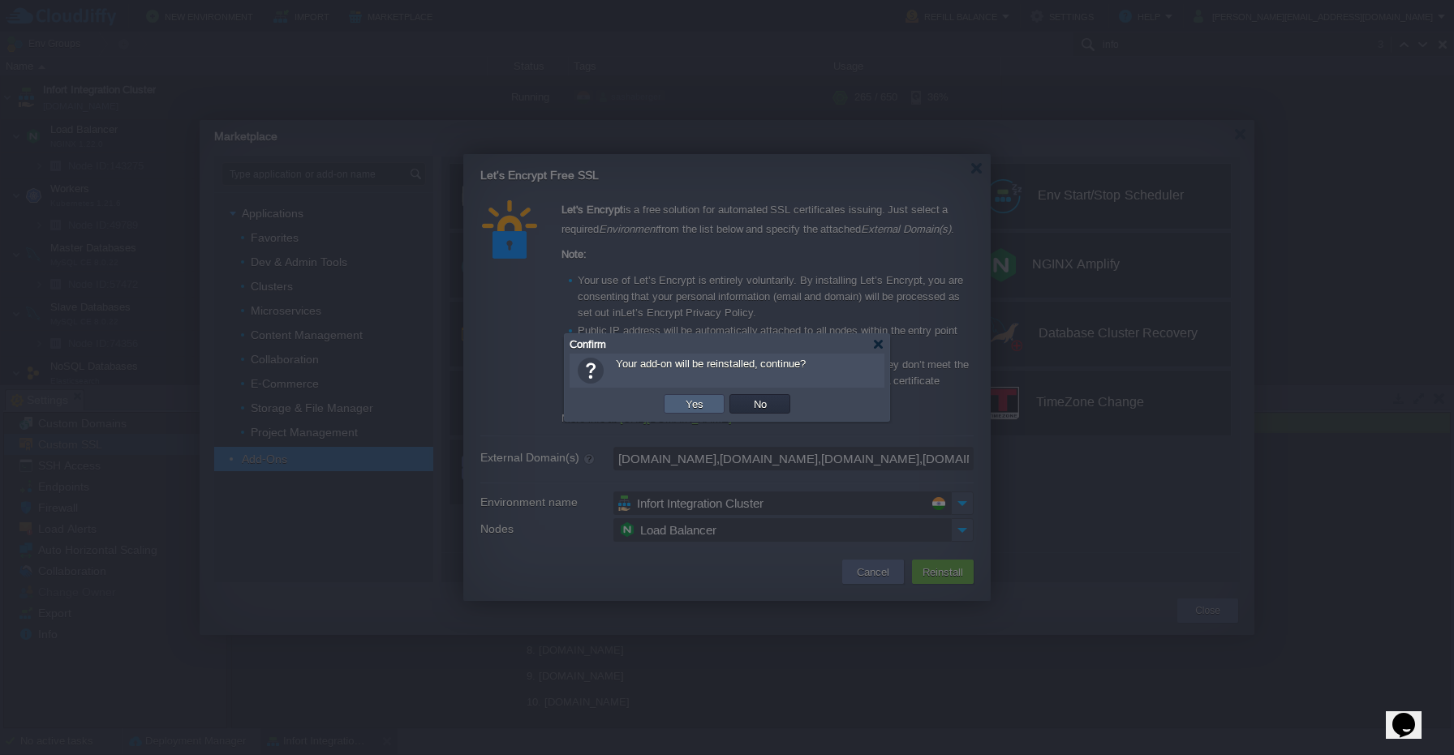
click at [702, 402] on button "Yes" at bounding box center [695, 404] width 28 height 15
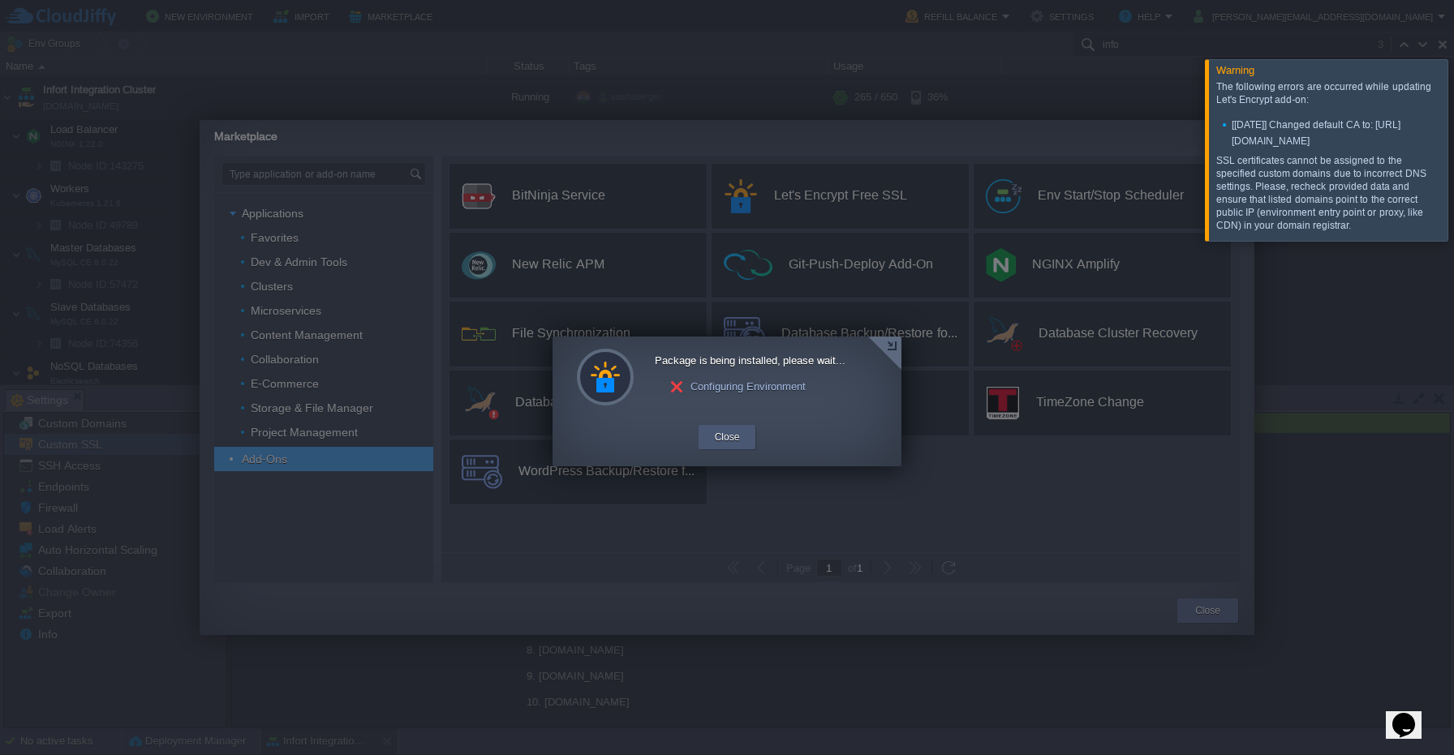
click at [729, 432] on button "Close" at bounding box center [727, 437] width 25 height 16
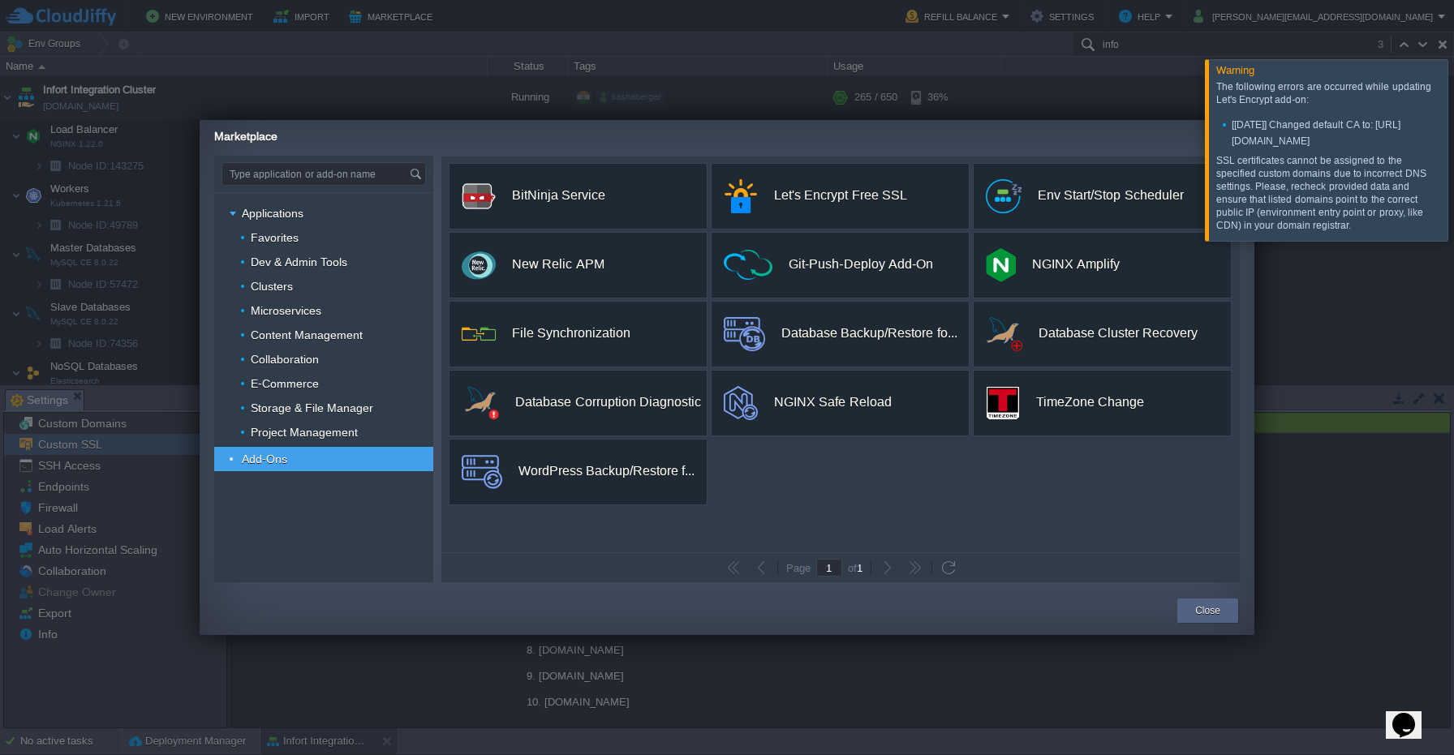
click at [1027, 501] on div "custom BitNinja Service BitNinja All-in-One Server Protection Install custom Le…" at bounding box center [840, 355] width 798 height 396
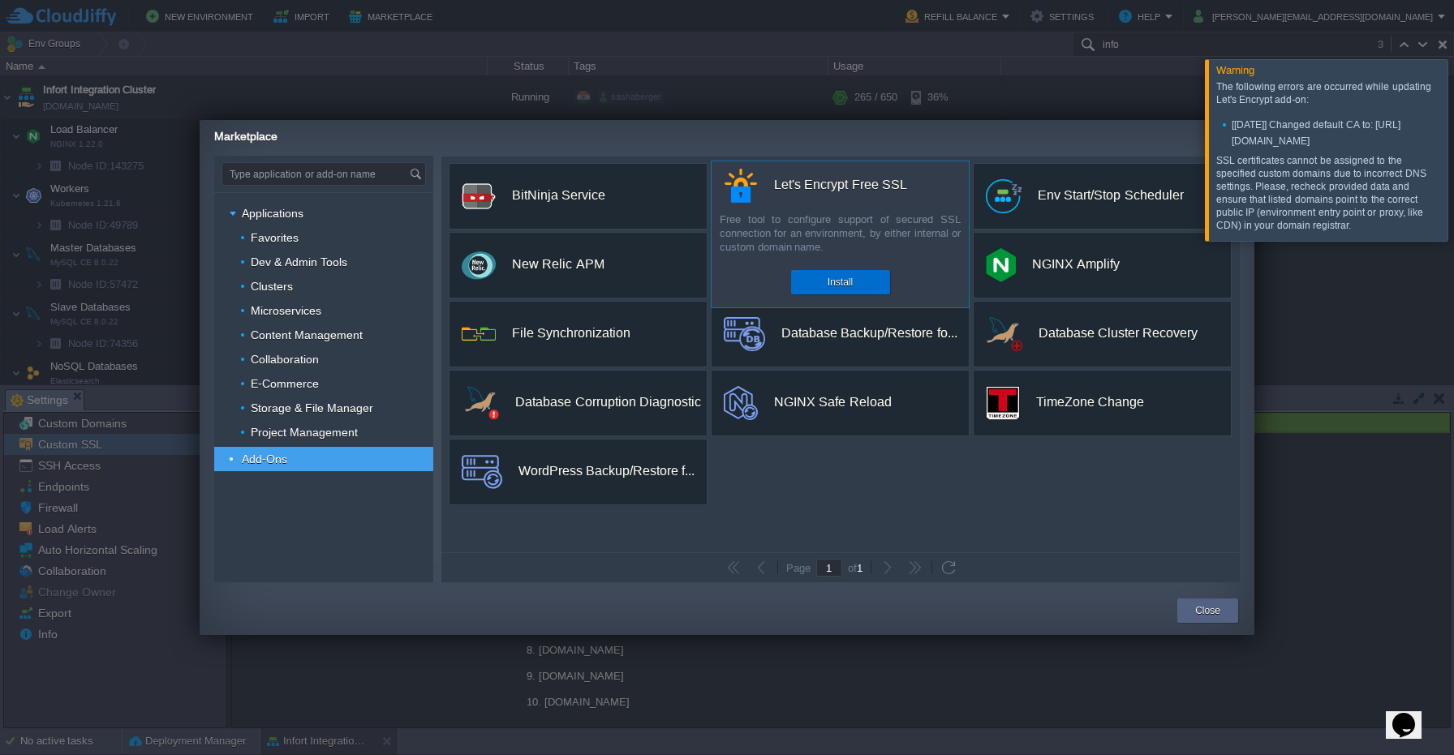
click at [825, 275] on div "Install" at bounding box center [840, 282] width 75 height 24
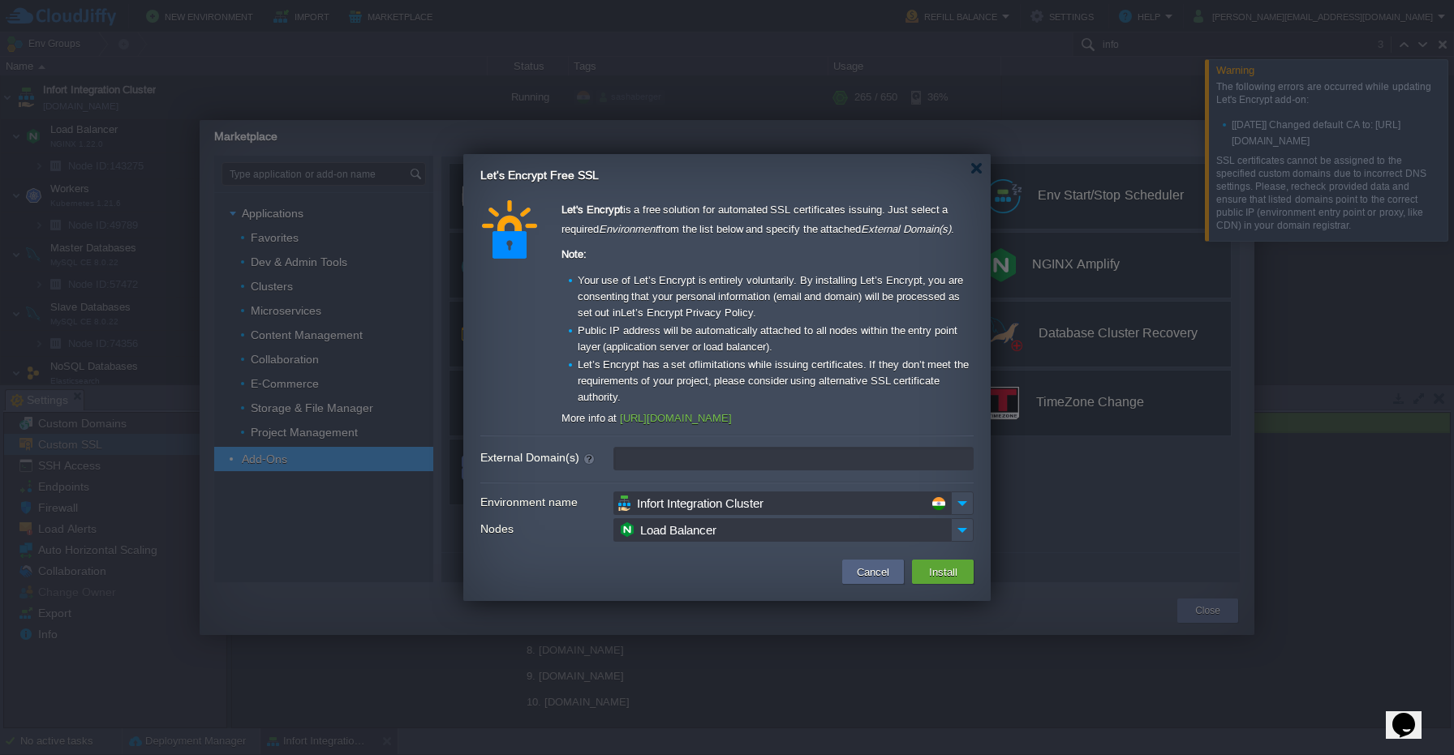
click at [677, 462] on input "External Domain(s)" at bounding box center [793, 459] width 360 height 24
paste input "[DOMAIN_NAME],[DOMAIN_NAME],[DOMAIN_NAME],[DOMAIN_NAME],[DOMAIN_NAME],[DOMAIN_N…"
type input "[DOMAIN_NAME],[DOMAIN_NAME],[DOMAIN_NAME],[DOMAIN_NAME],[DOMAIN_NAME],[DOMAIN_N…"
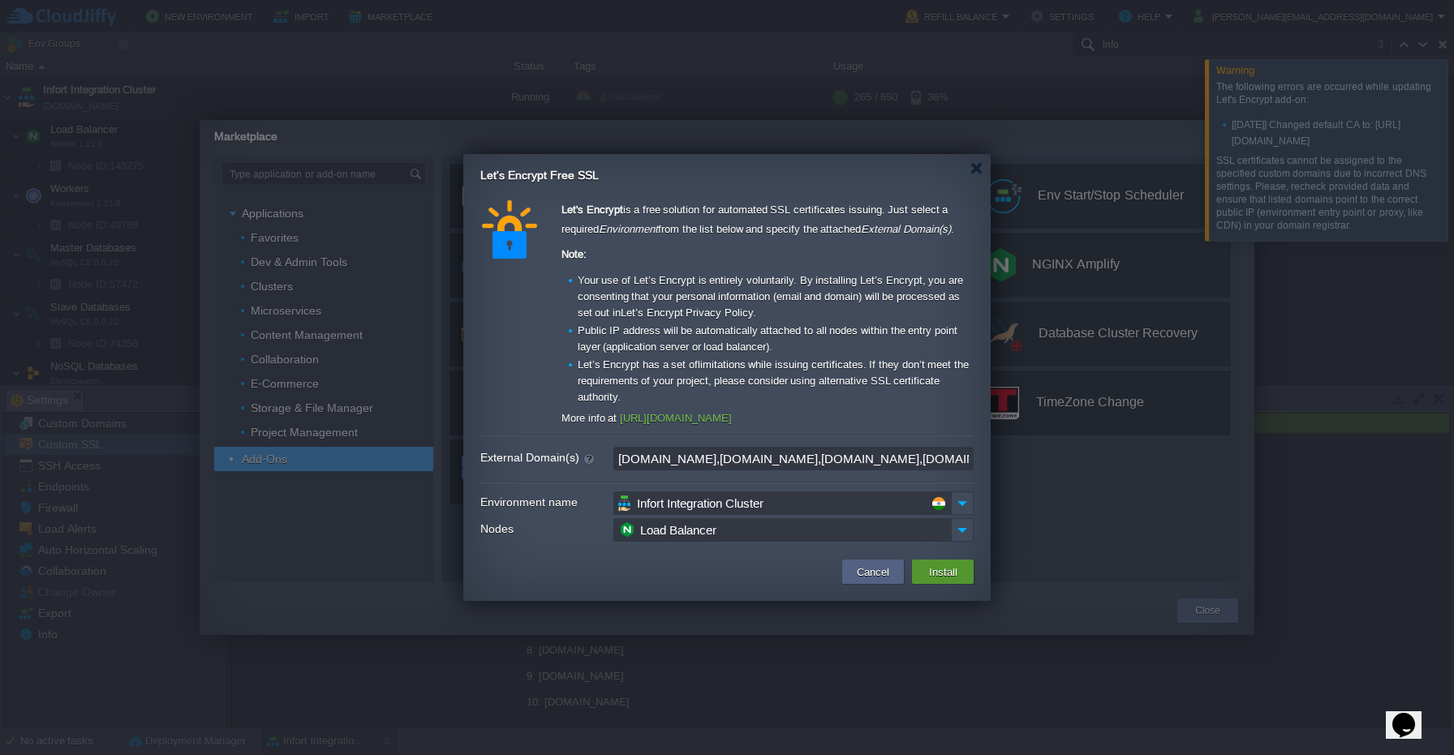
click at [926, 563] on button "Install" at bounding box center [943, 571] width 38 height 19
